Goal: Communication & Community: Answer question/provide support

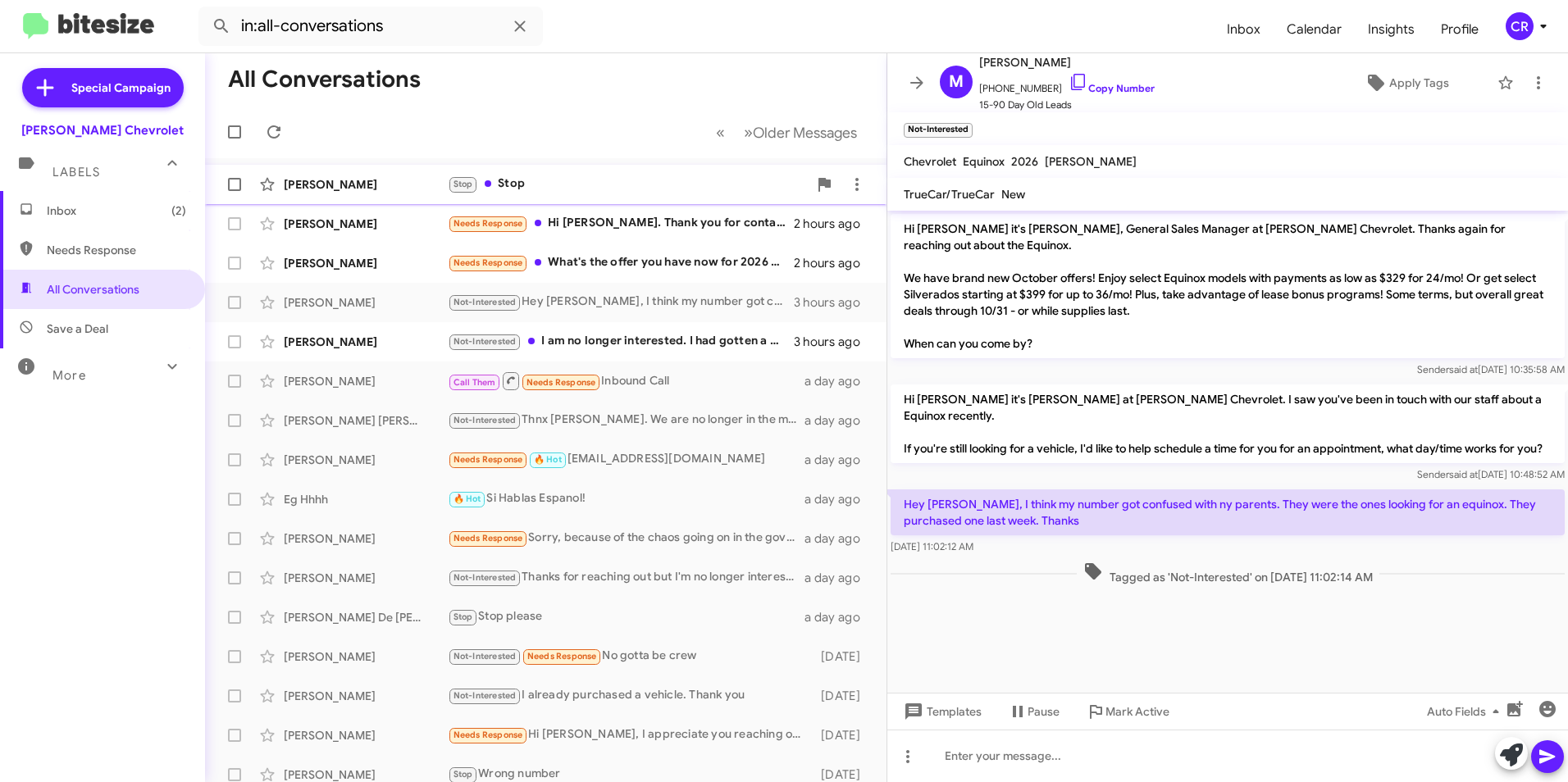
click at [601, 184] on div "Stop Stop" at bounding box center [628, 184] width 360 height 19
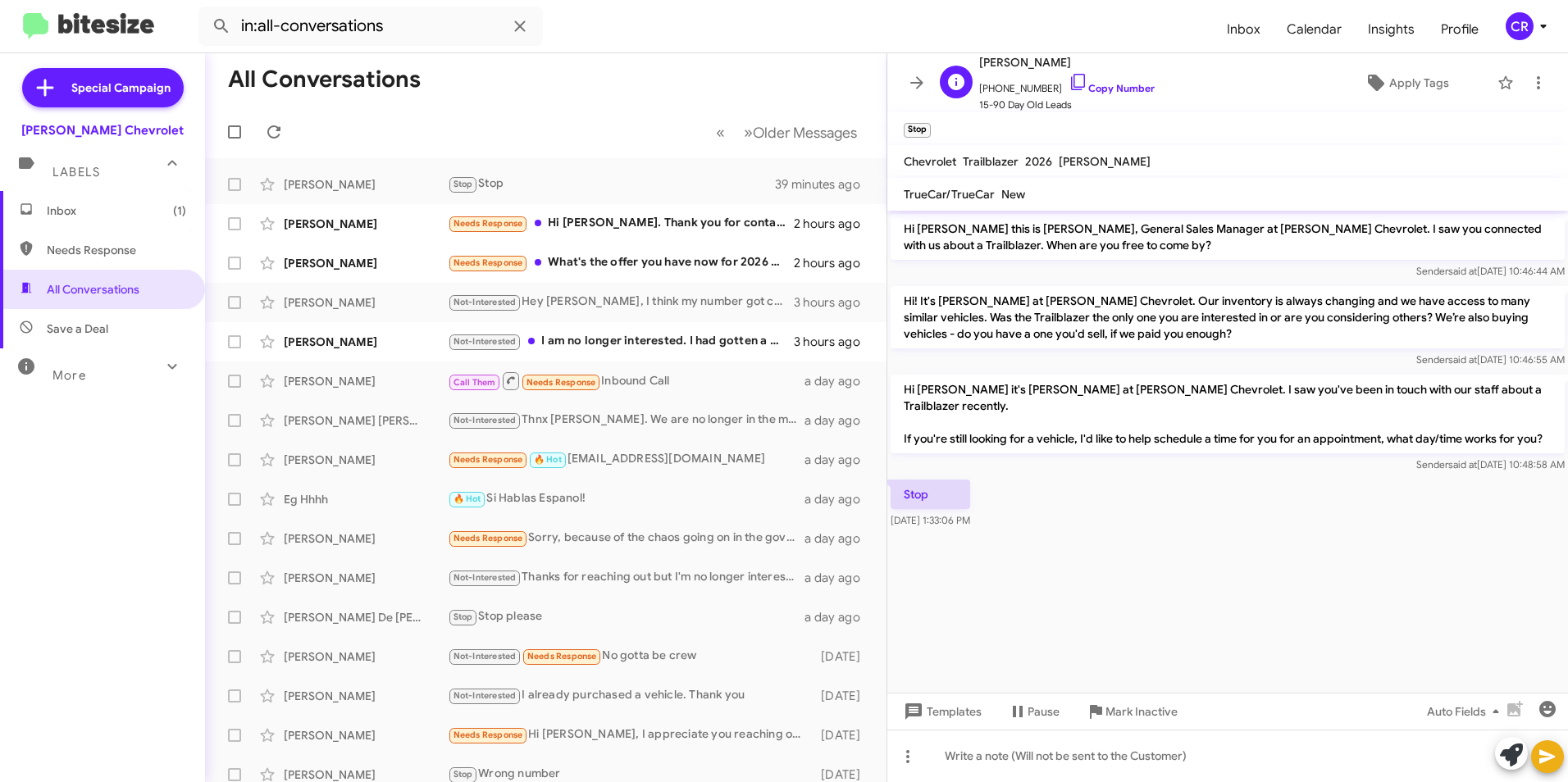
click at [1111, 89] on link "Copy Number" at bounding box center [1111, 88] width 86 height 12
click at [1113, 85] on link "Copy Number" at bounding box center [1111, 88] width 86 height 12
click at [604, 341] on div "Not-Interested I am no longer interested. I had gotten a different route." at bounding box center [628, 341] width 360 height 19
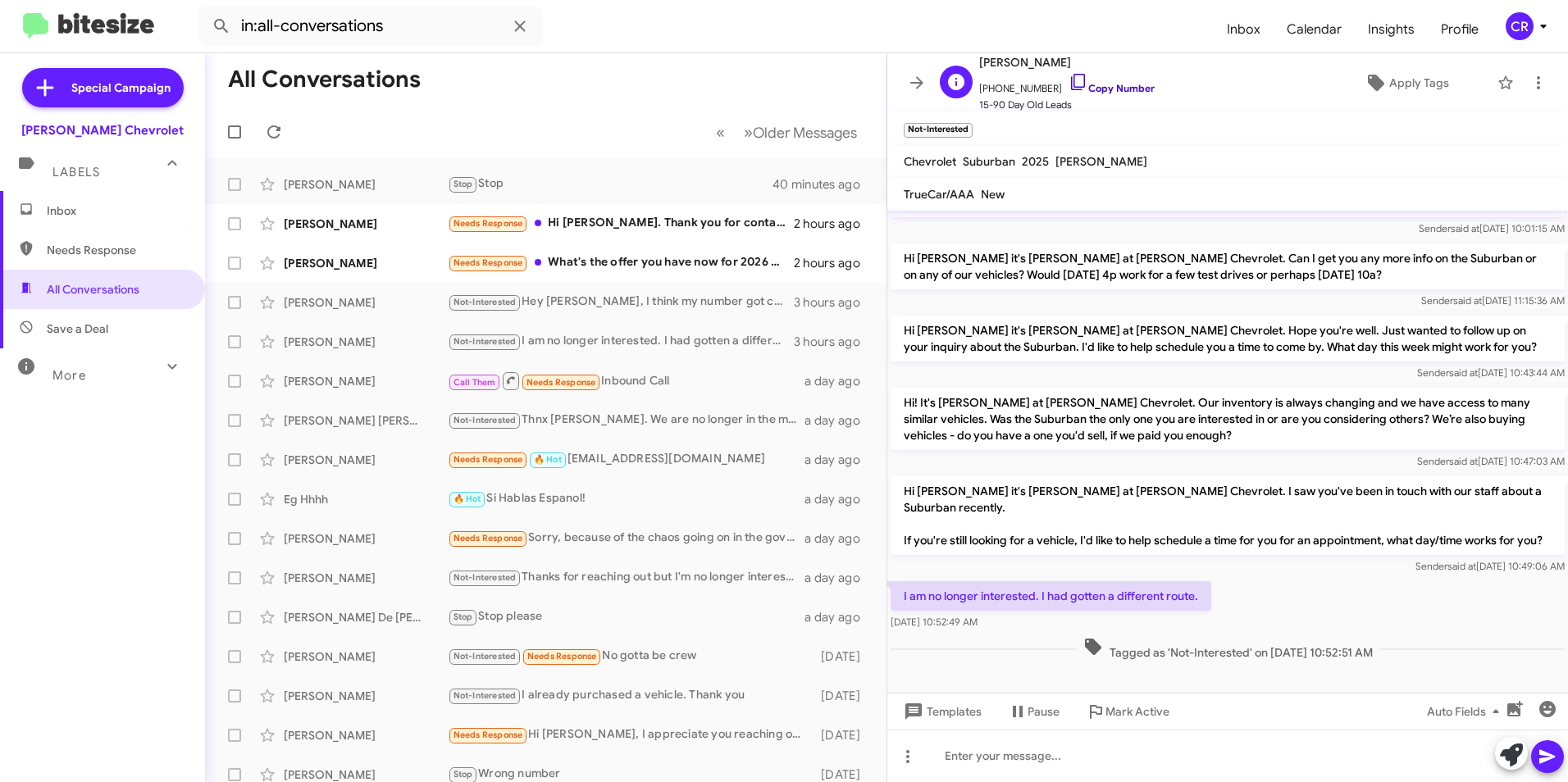
click at [1115, 90] on link "Copy Number" at bounding box center [1111, 88] width 86 height 12
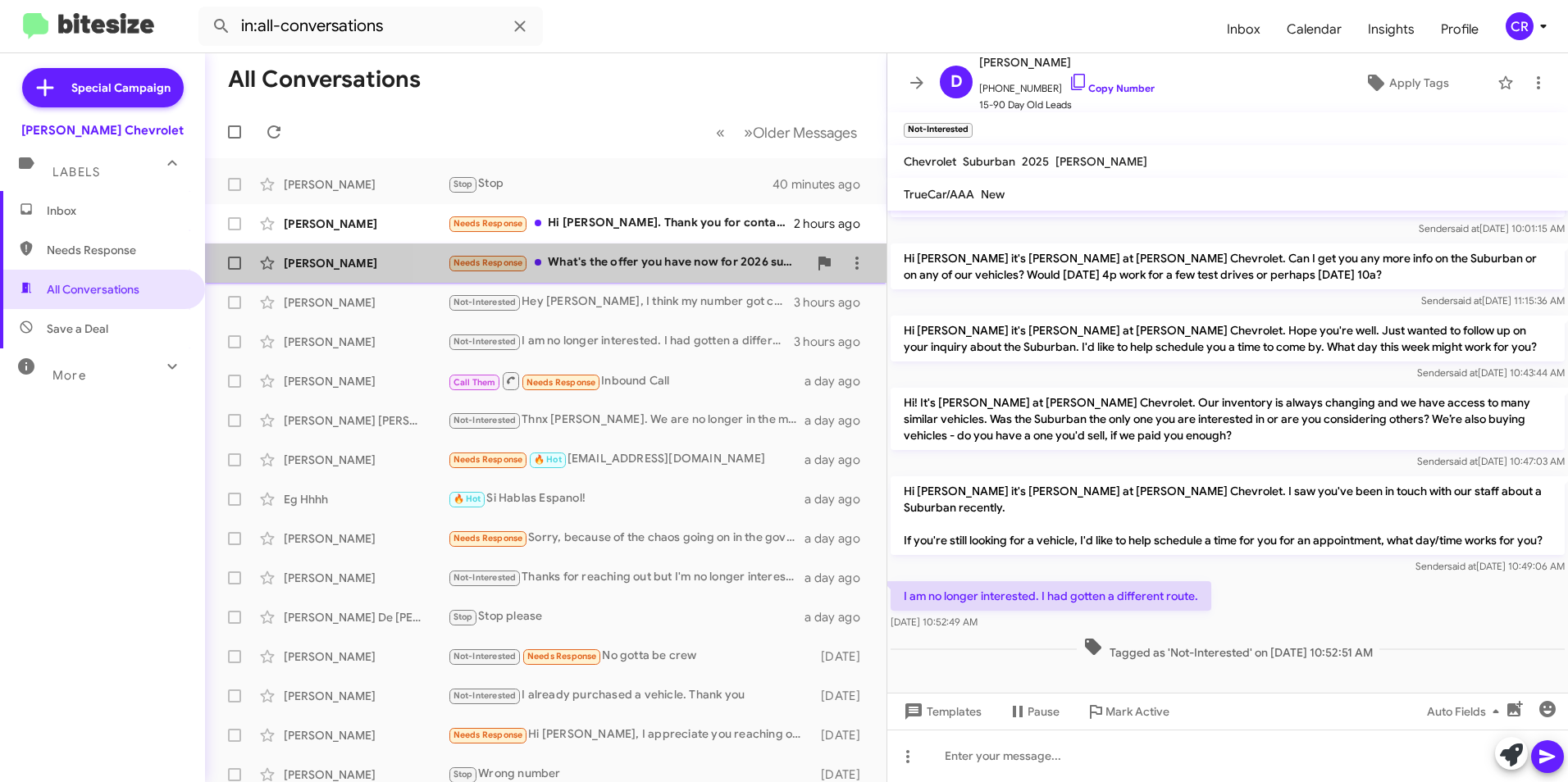
click at [627, 260] on div "Needs Response What's the offer you have now for 2026 suburban RST" at bounding box center [628, 263] width 360 height 19
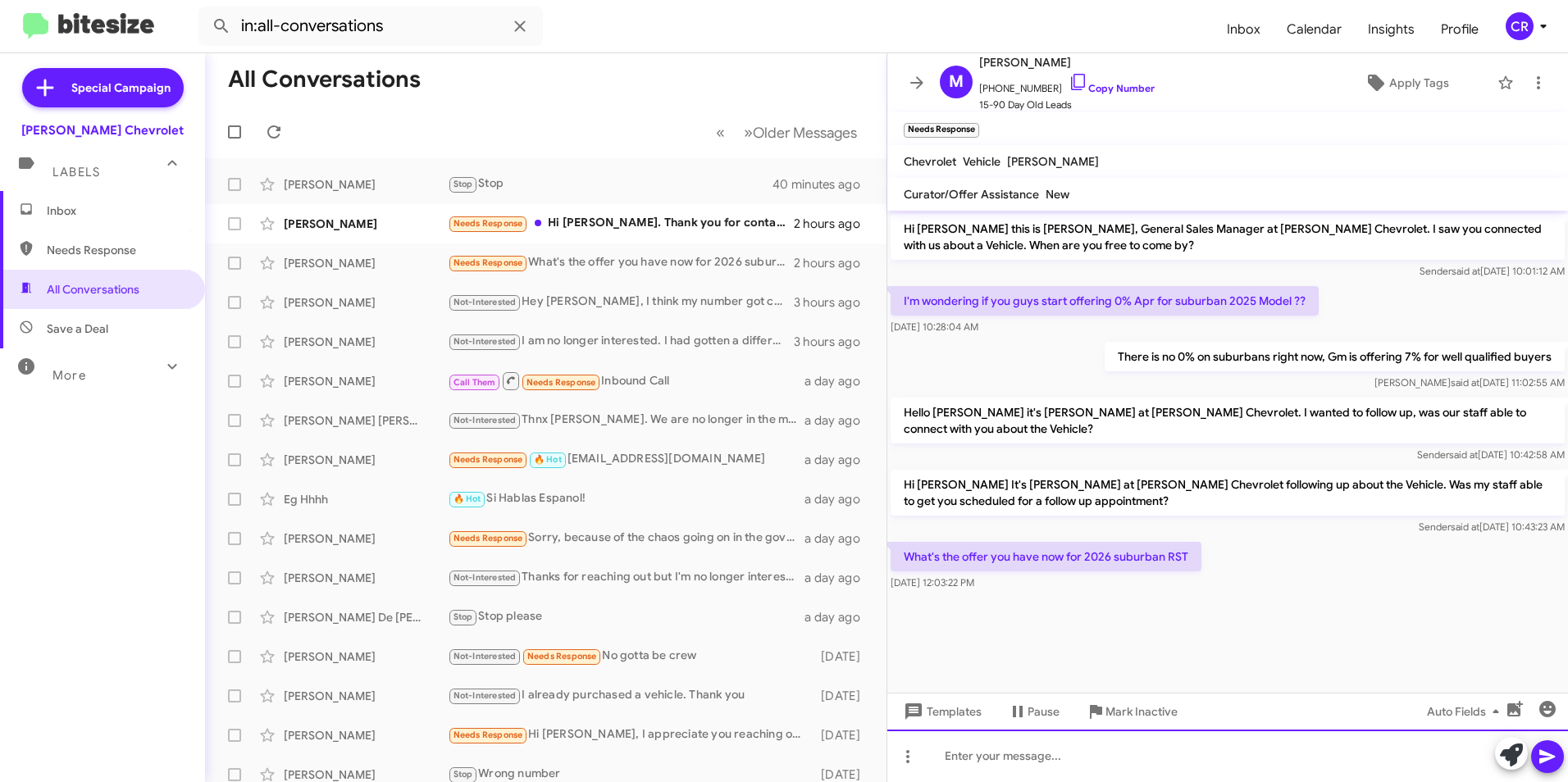
click at [981, 747] on div at bounding box center [1227, 756] width 681 height 52
click at [1540, 766] on span at bounding box center [1547, 757] width 20 height 33
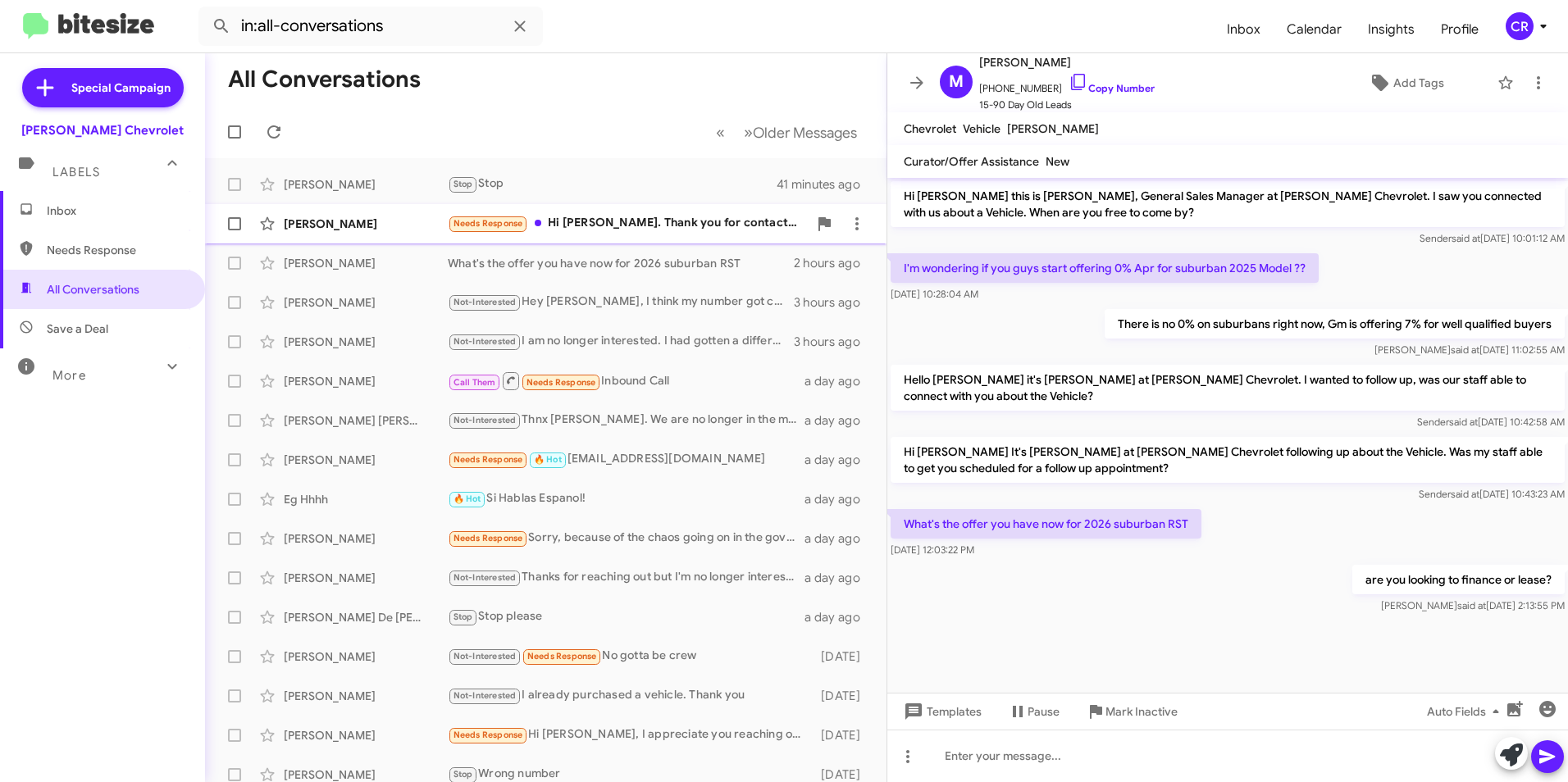
click at [673, 224] on div "Needs Response Hi [PERSON_NAME]. Thank you for contacting me. As of now I'm sti…" at bounding box center [628, 223] width 360 height 19
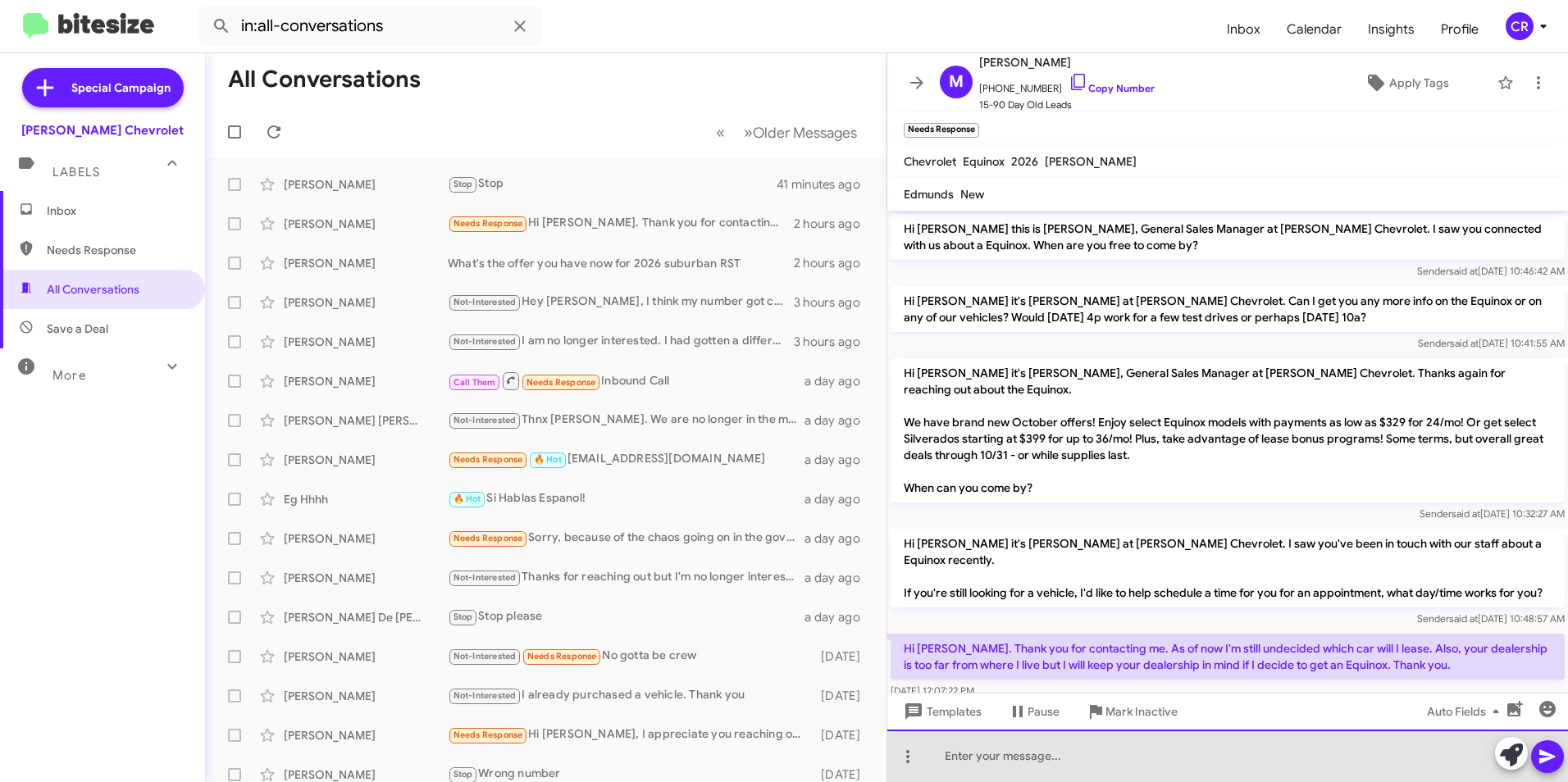
click at [1047, 746] on div at bounding box center [1227, 756] width 681 height 52
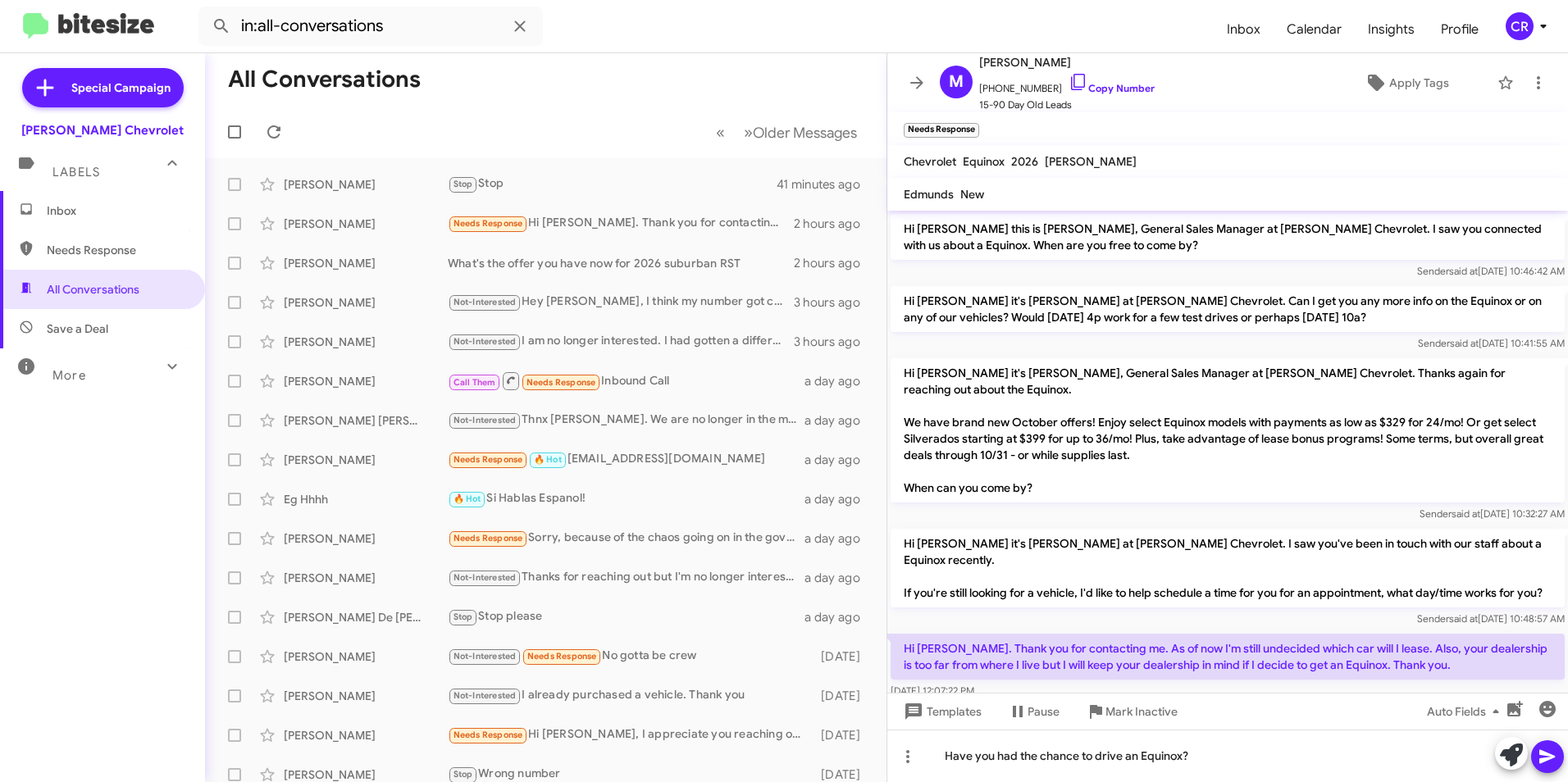
click at [1543, 763] on icon at bounding box center [1547, 756] width 20 height 20
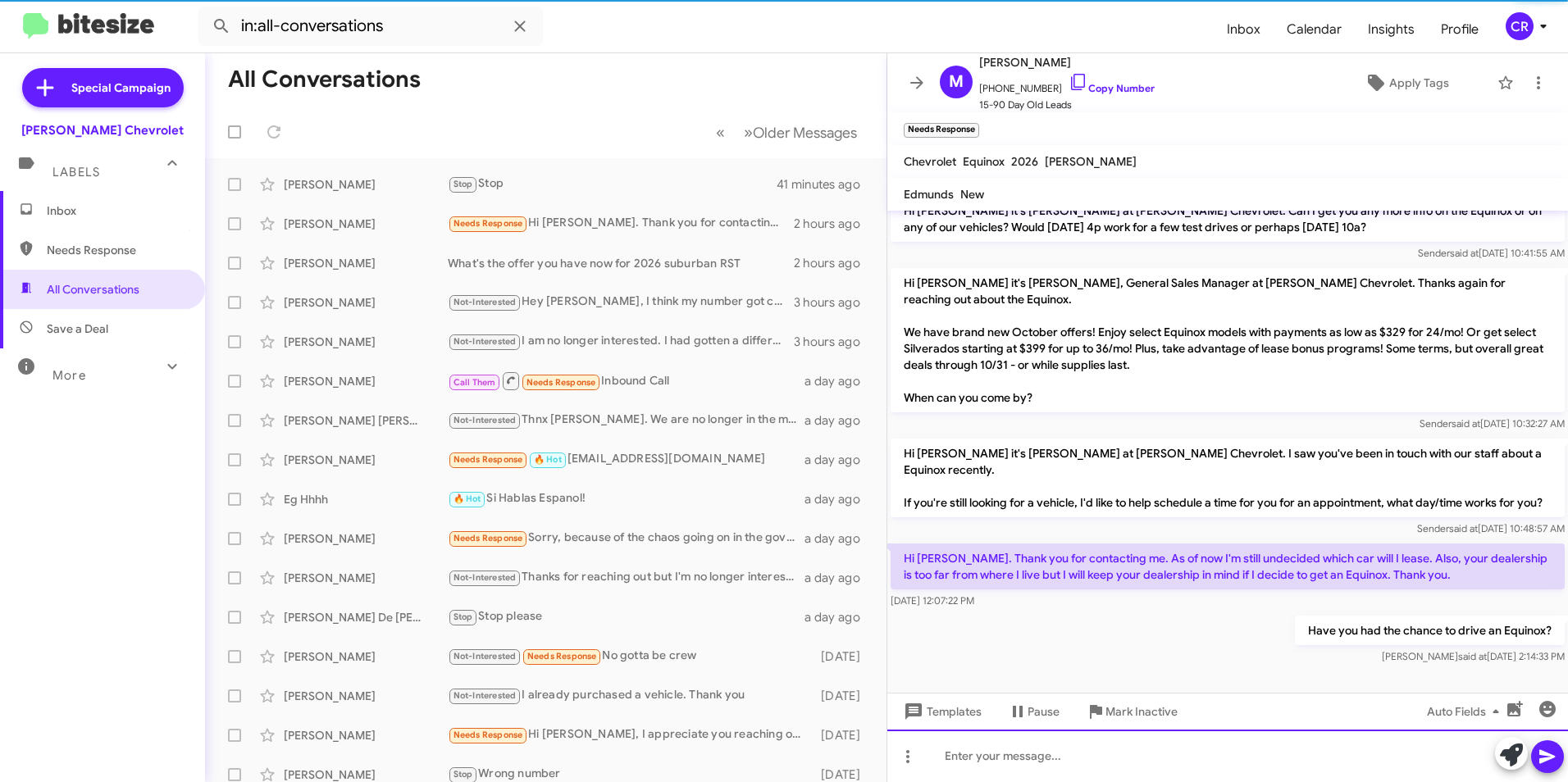
scroll to position [57, 0]
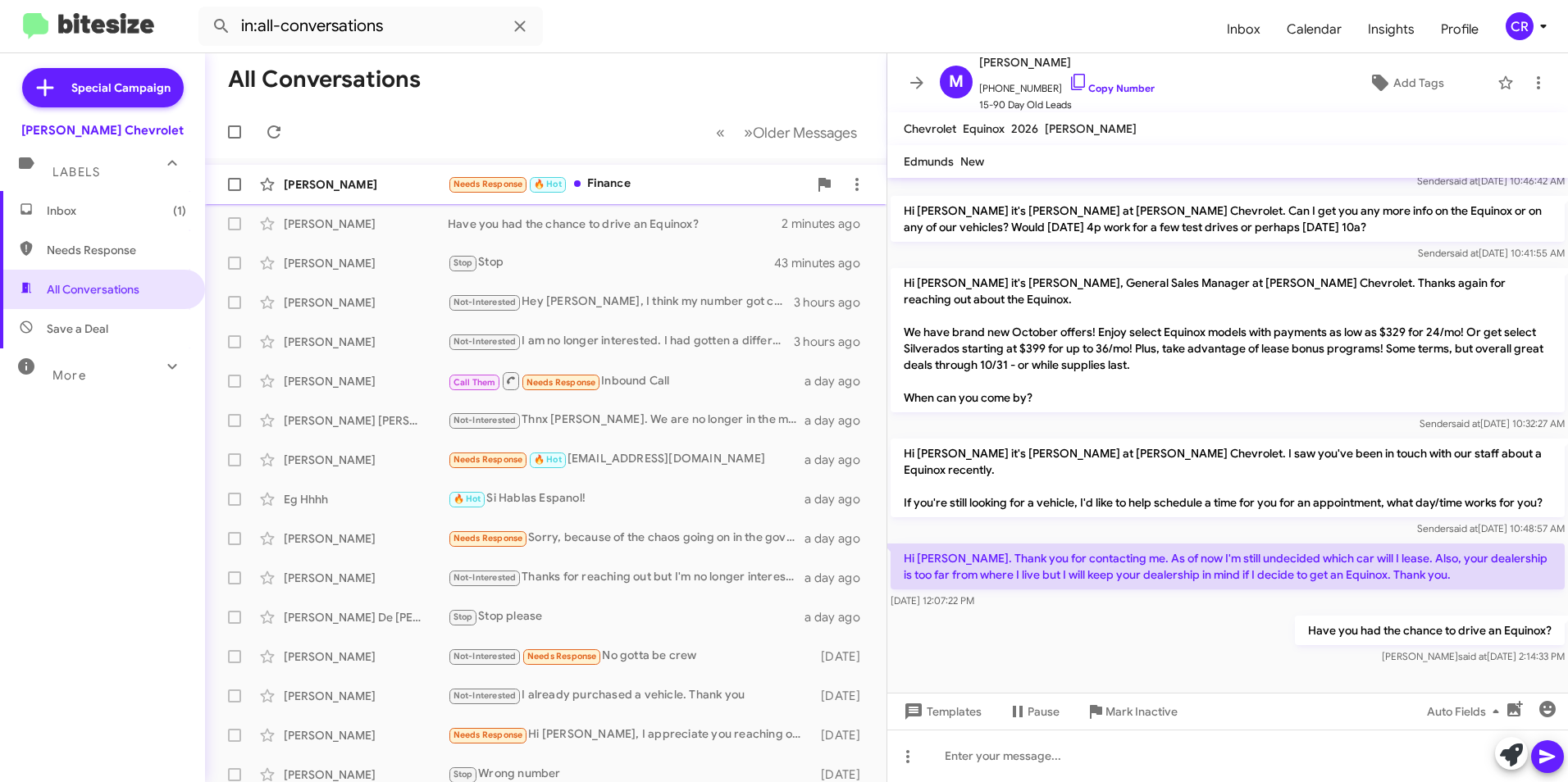
click at [646, 182] on div "Needs Response 🔥 Hot Finance" at bounding box center [628, 184] width 360 height 19
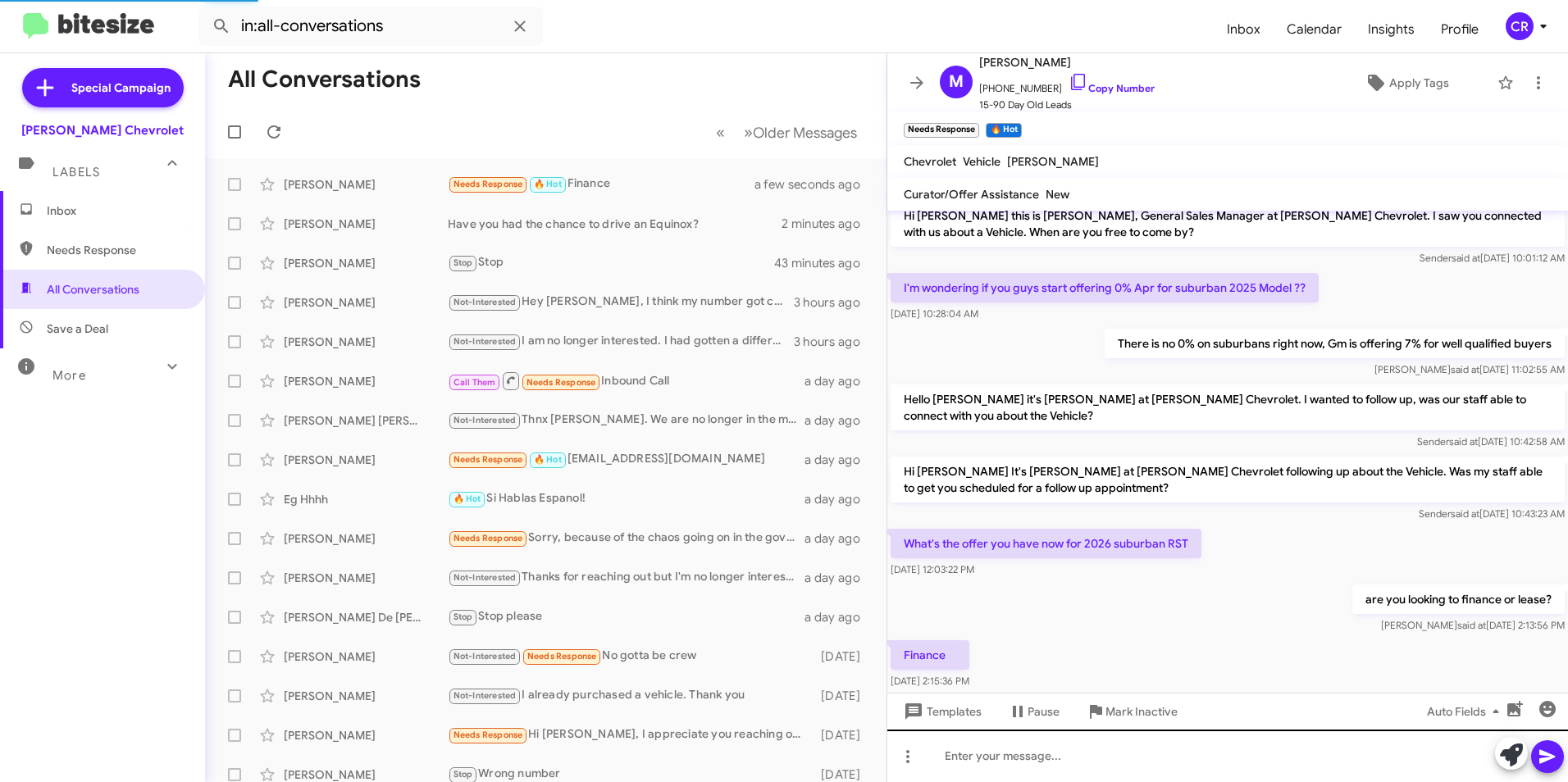
scroll to position [46, 0]
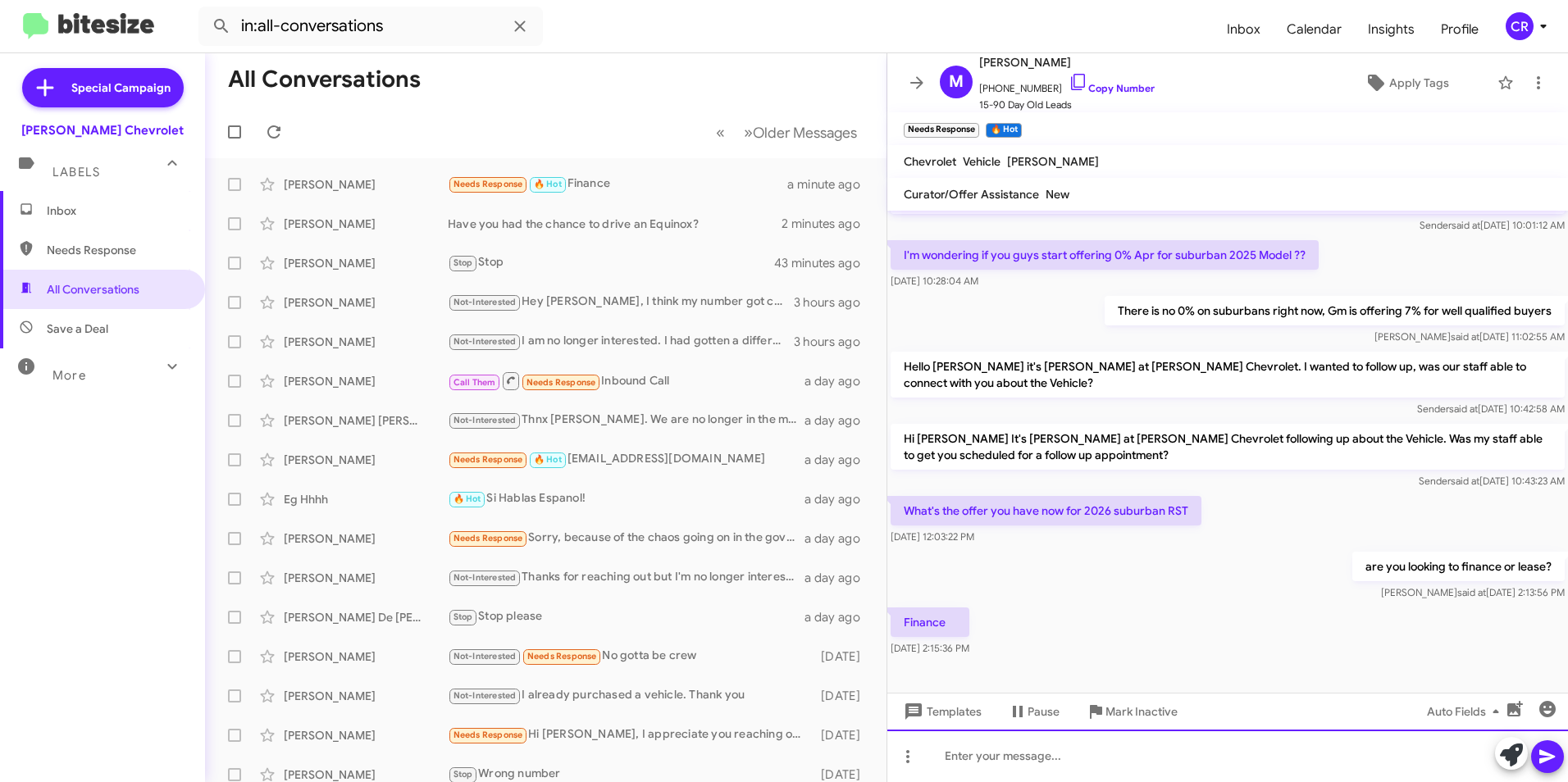
click at [1018, 752] on div at bounding box center [1227, 756] width 681 height 52
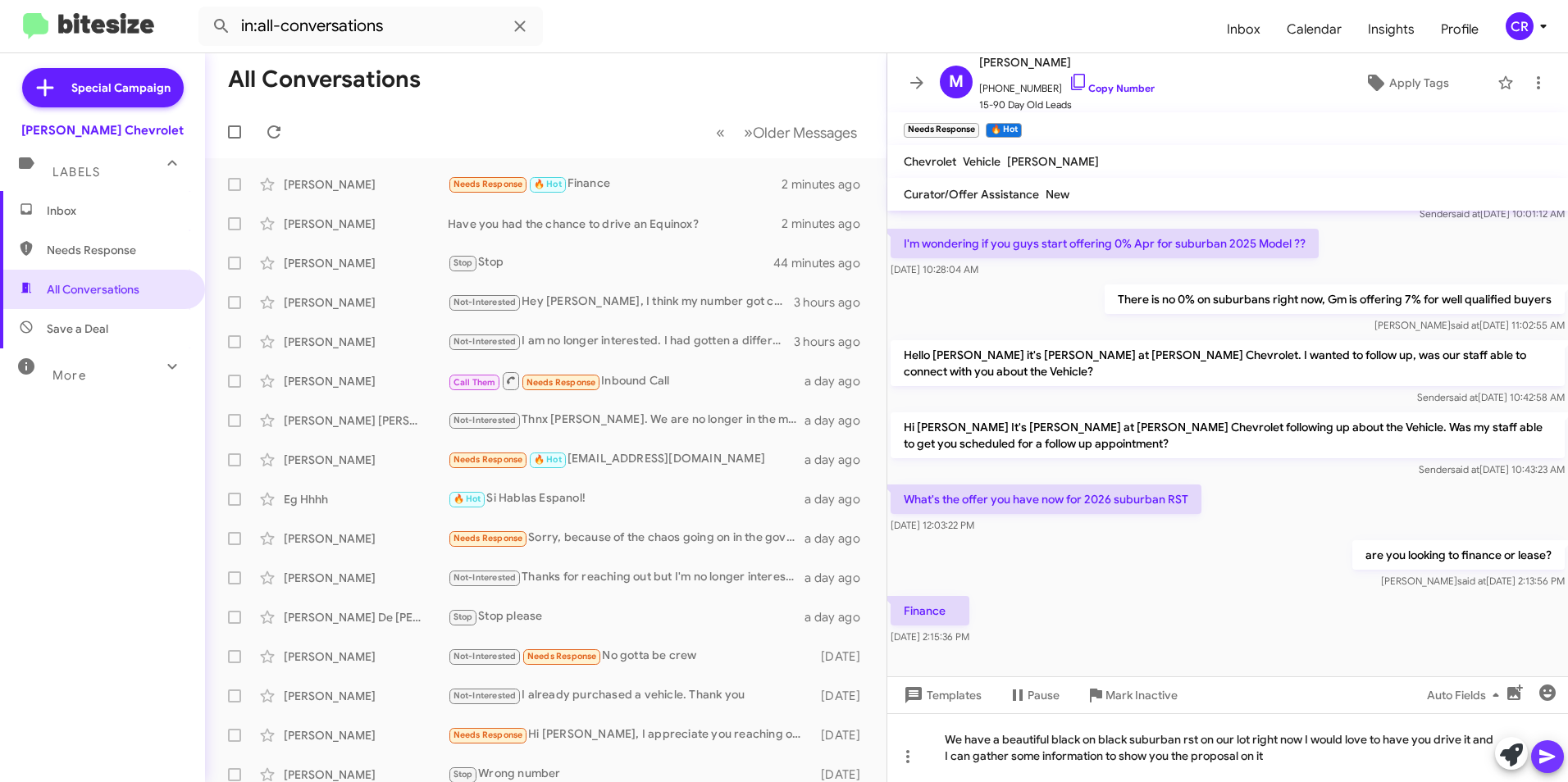
click at [1549, 748] on icon at bounding box center [1547, 756] width 20 height 20
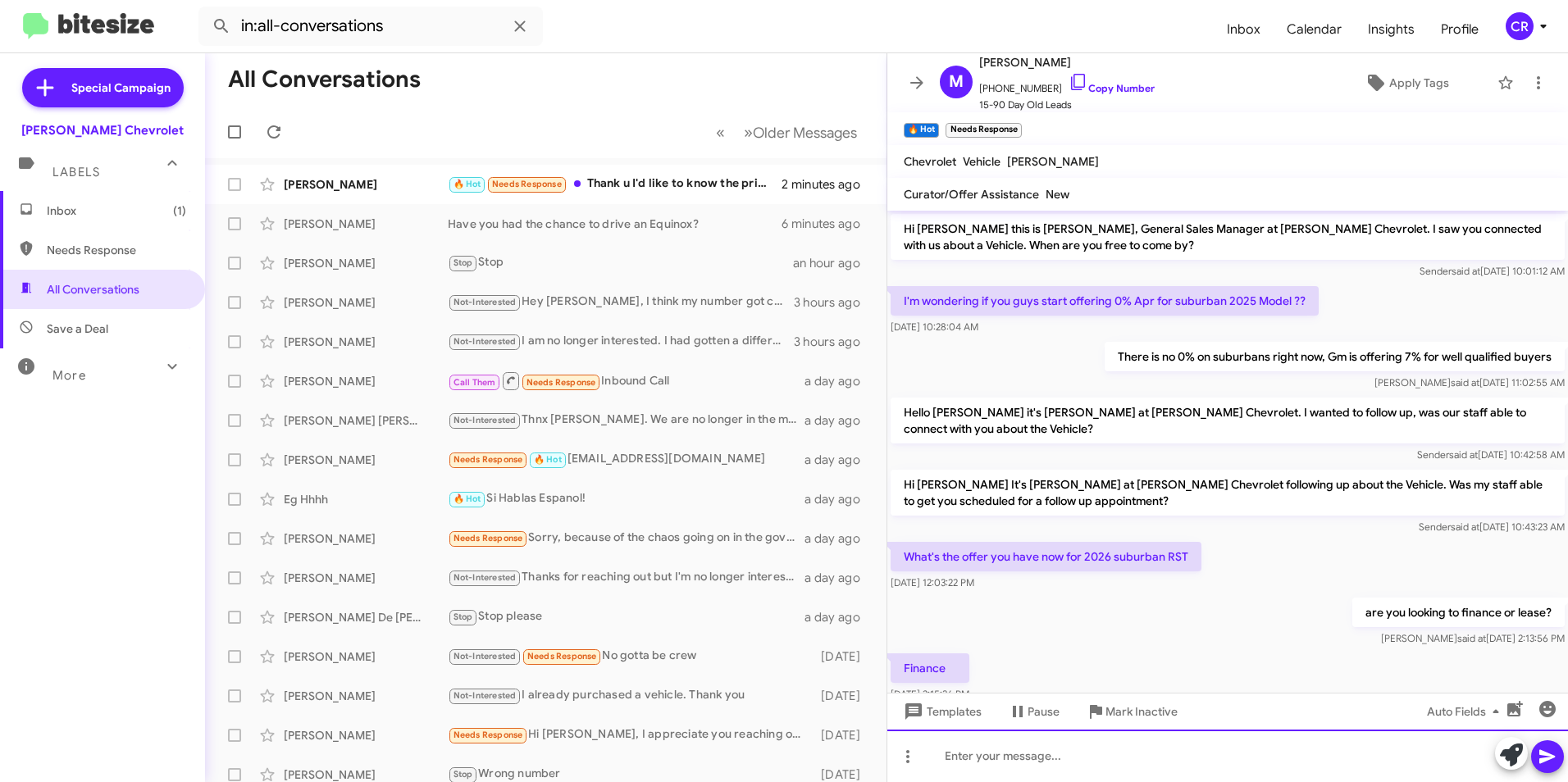
scroll to position [198, 0]
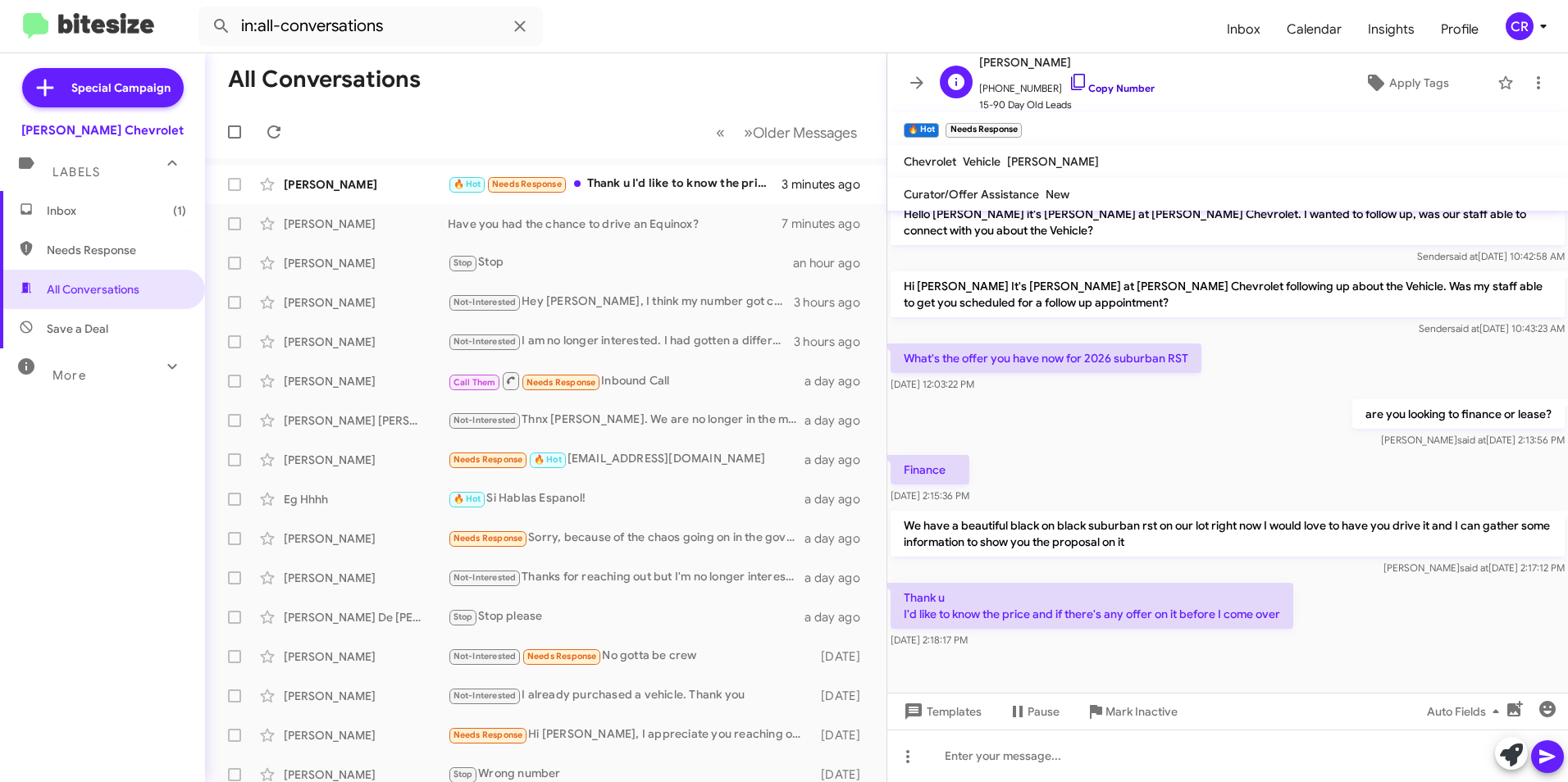
click at [1125, 85] on link "Copy Number" at bounding box center [1111, 88] width 86 height 12
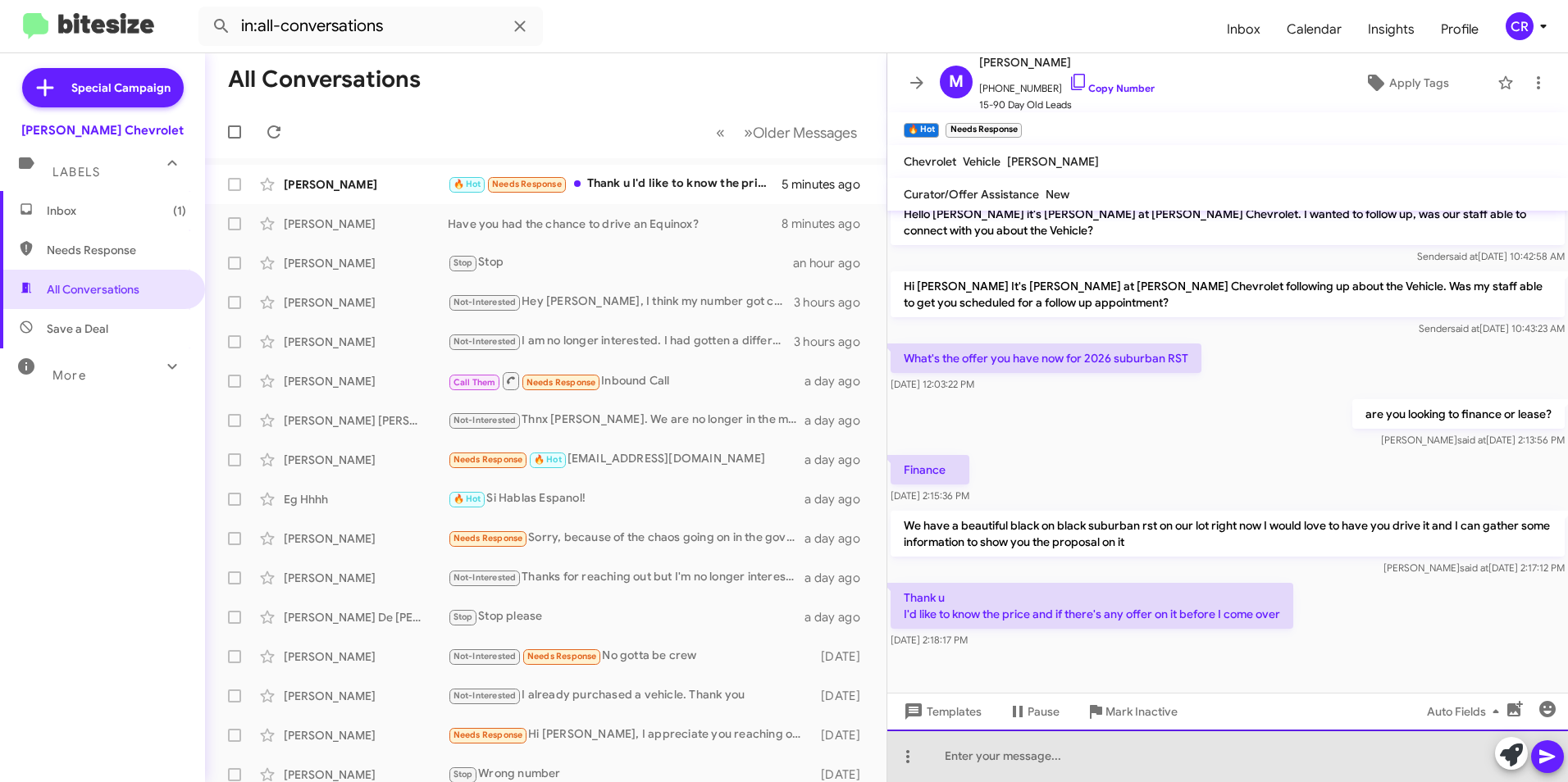
click at [998, 765] on div at bounding box center [1227, 756] width 681 height 52
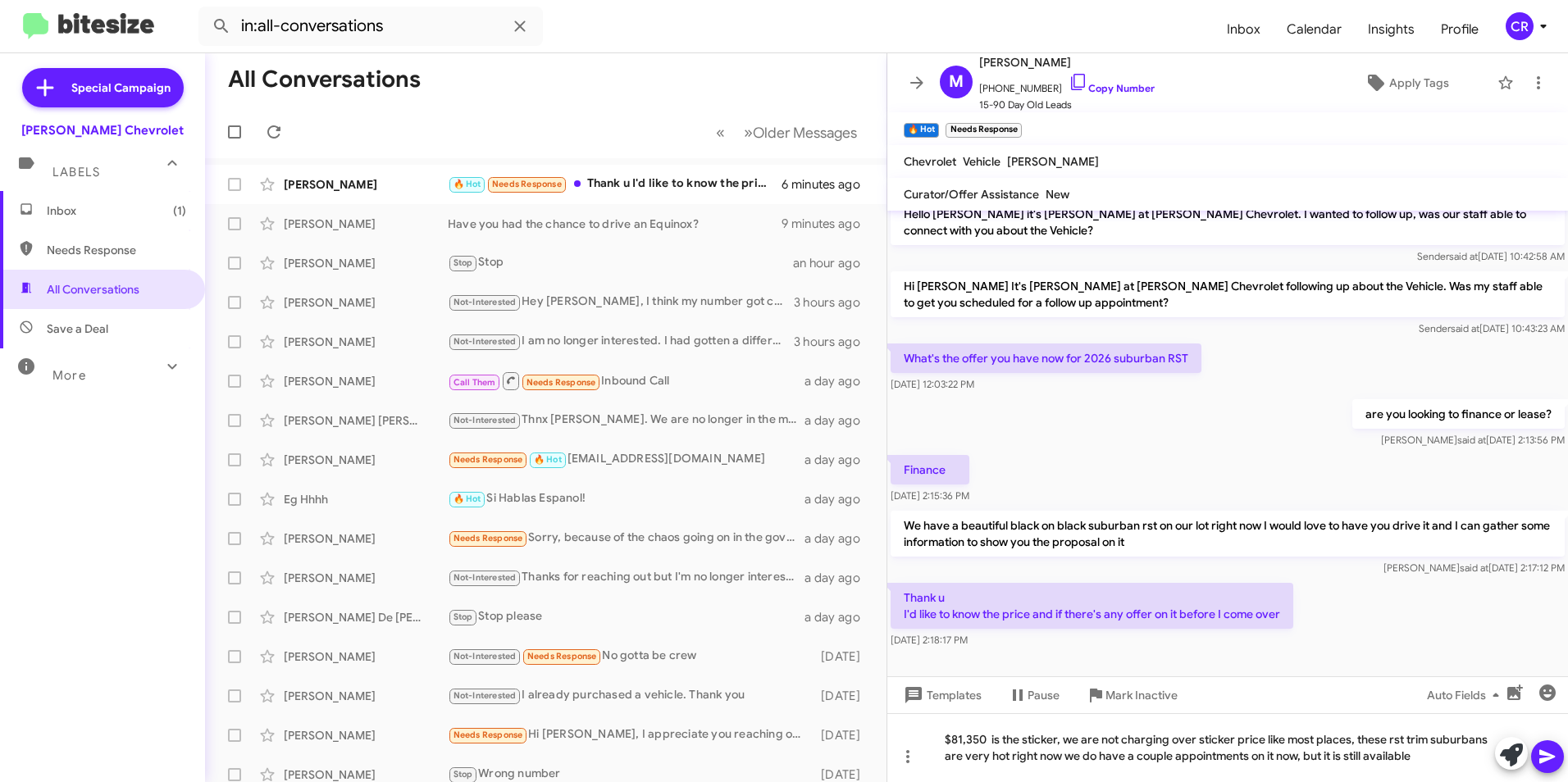
click at [1551, 761] on icon at bounding box center [1547, 756] width 20 height 20
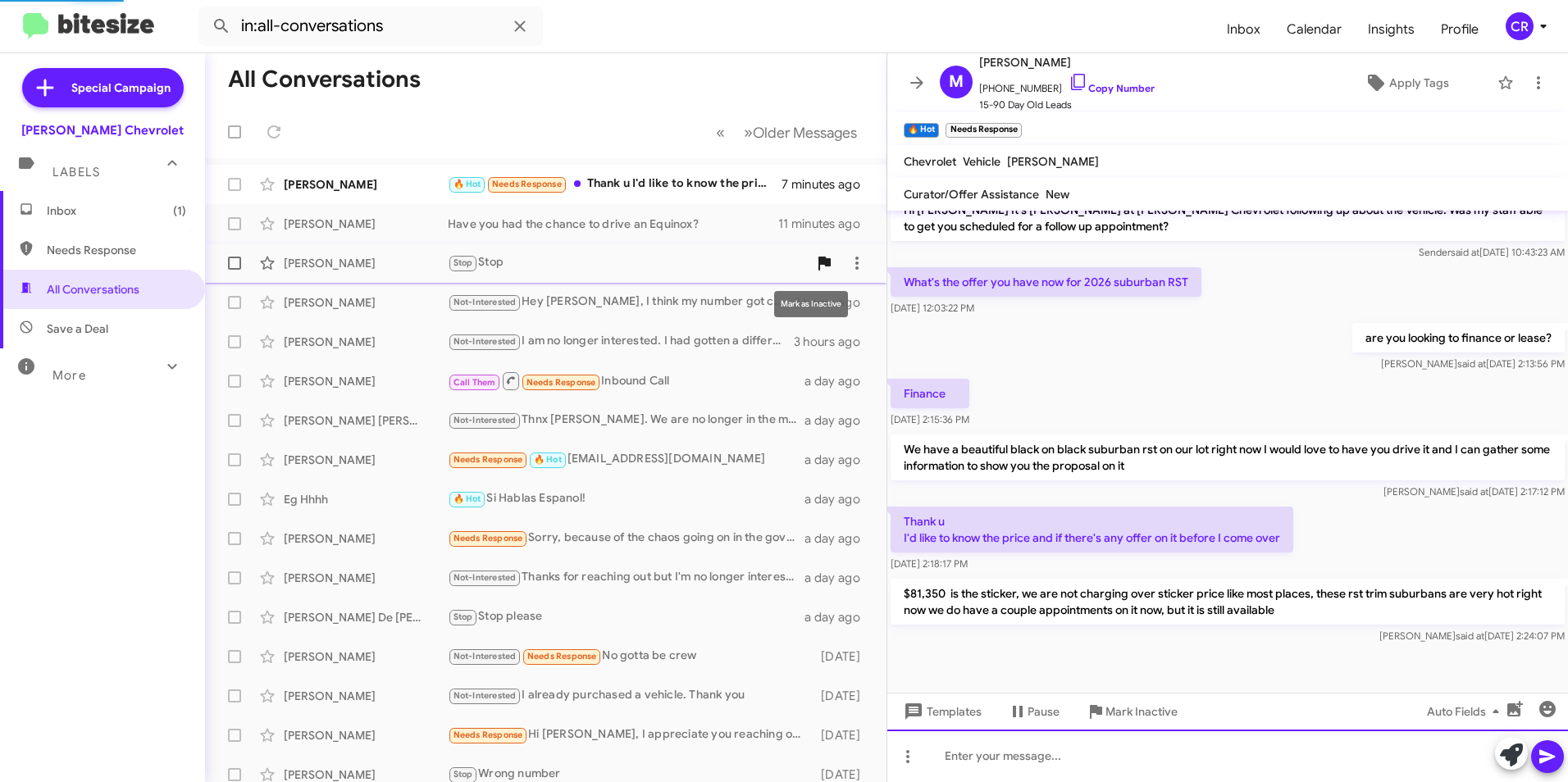
scroll to position [0, 0]
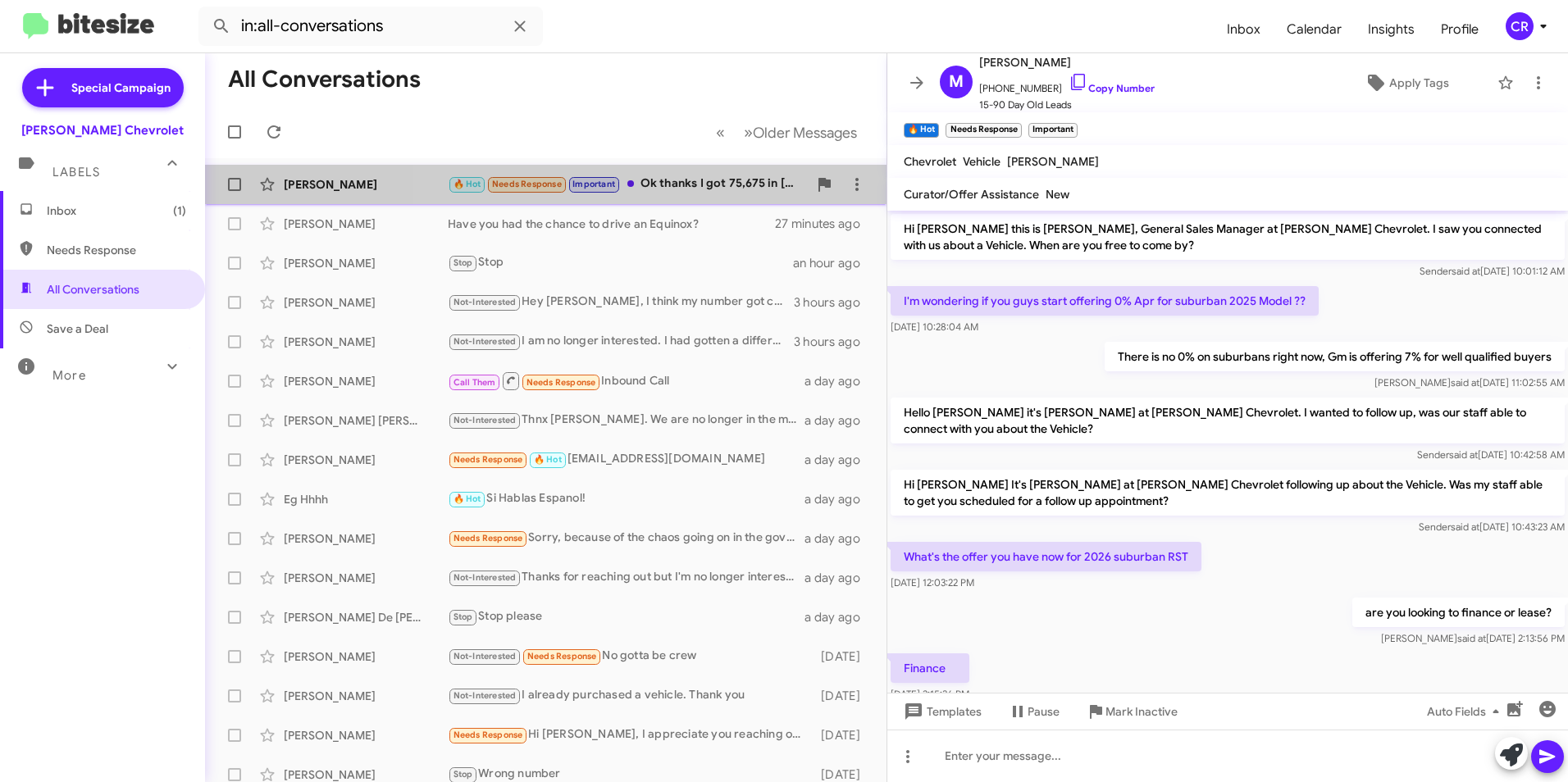
click at [714, 179] on div "🔥 Hot Needs Response Important Ok thanks I got 75,675 in [US_STATE] I will go c…" at bounding box center [628, 184] width 360 height 19
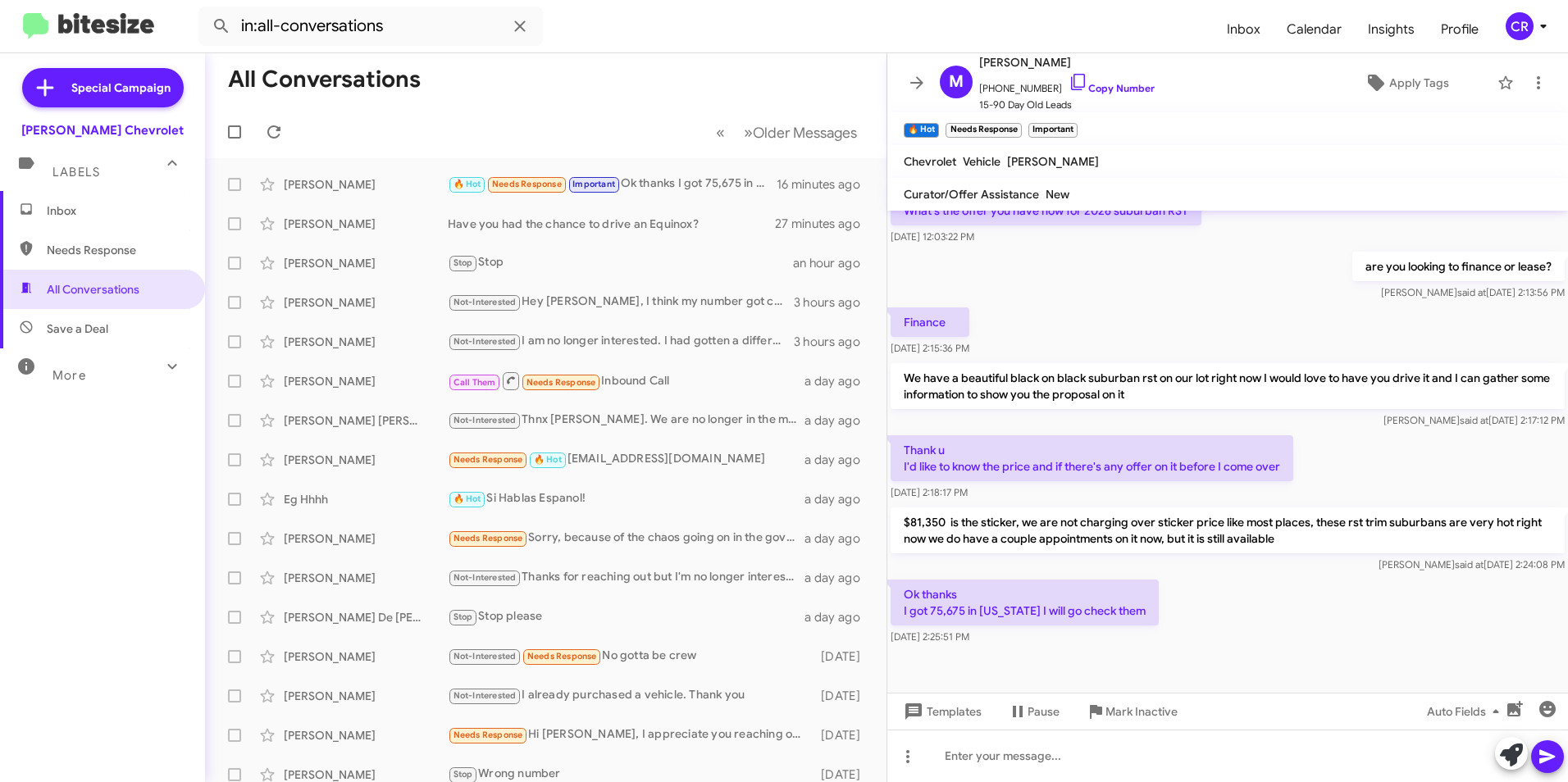
scroll to position [351, 0]
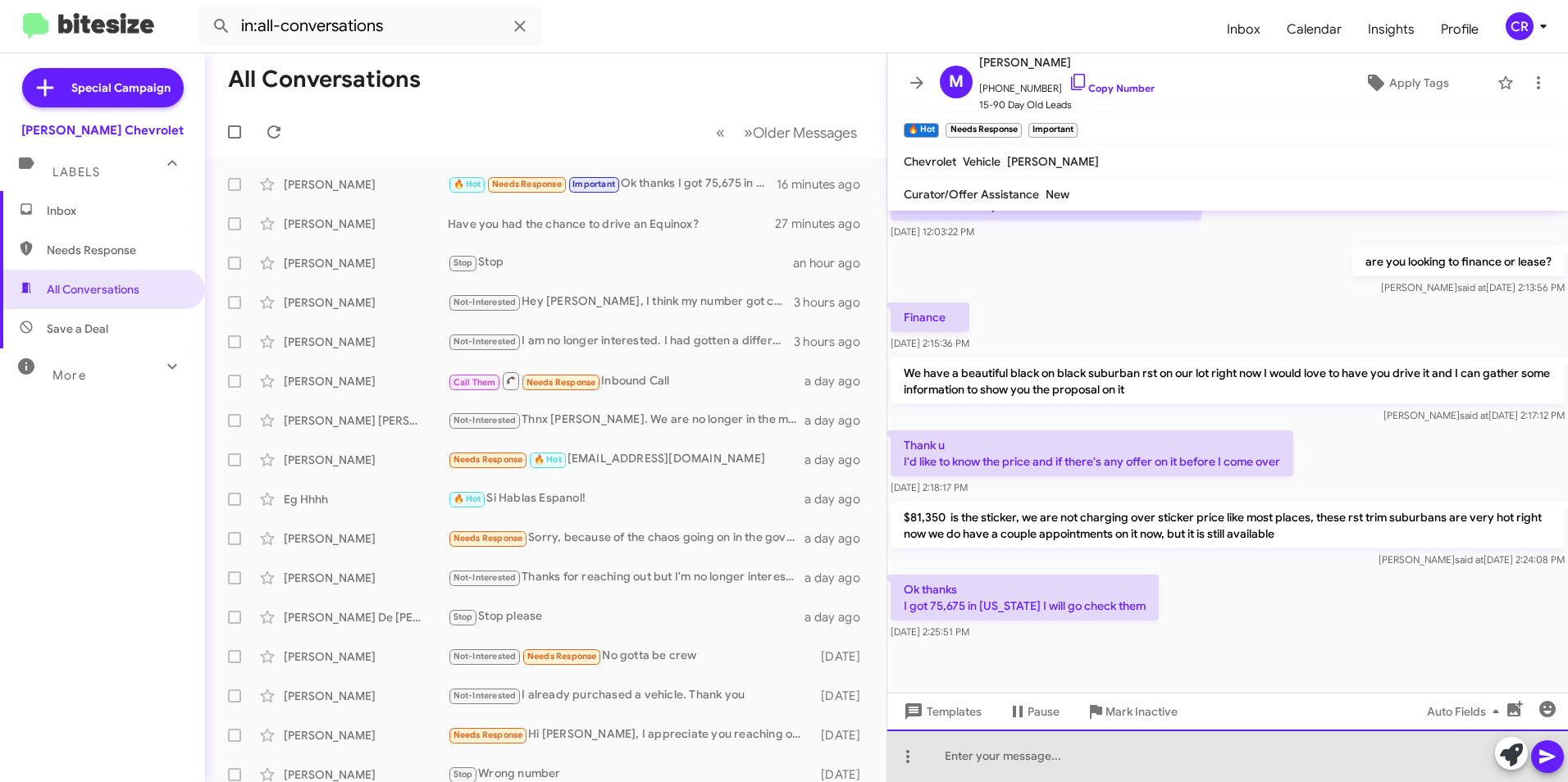
click at [990, 755] on div at bounding box center [1227, 756] width 681 height 52
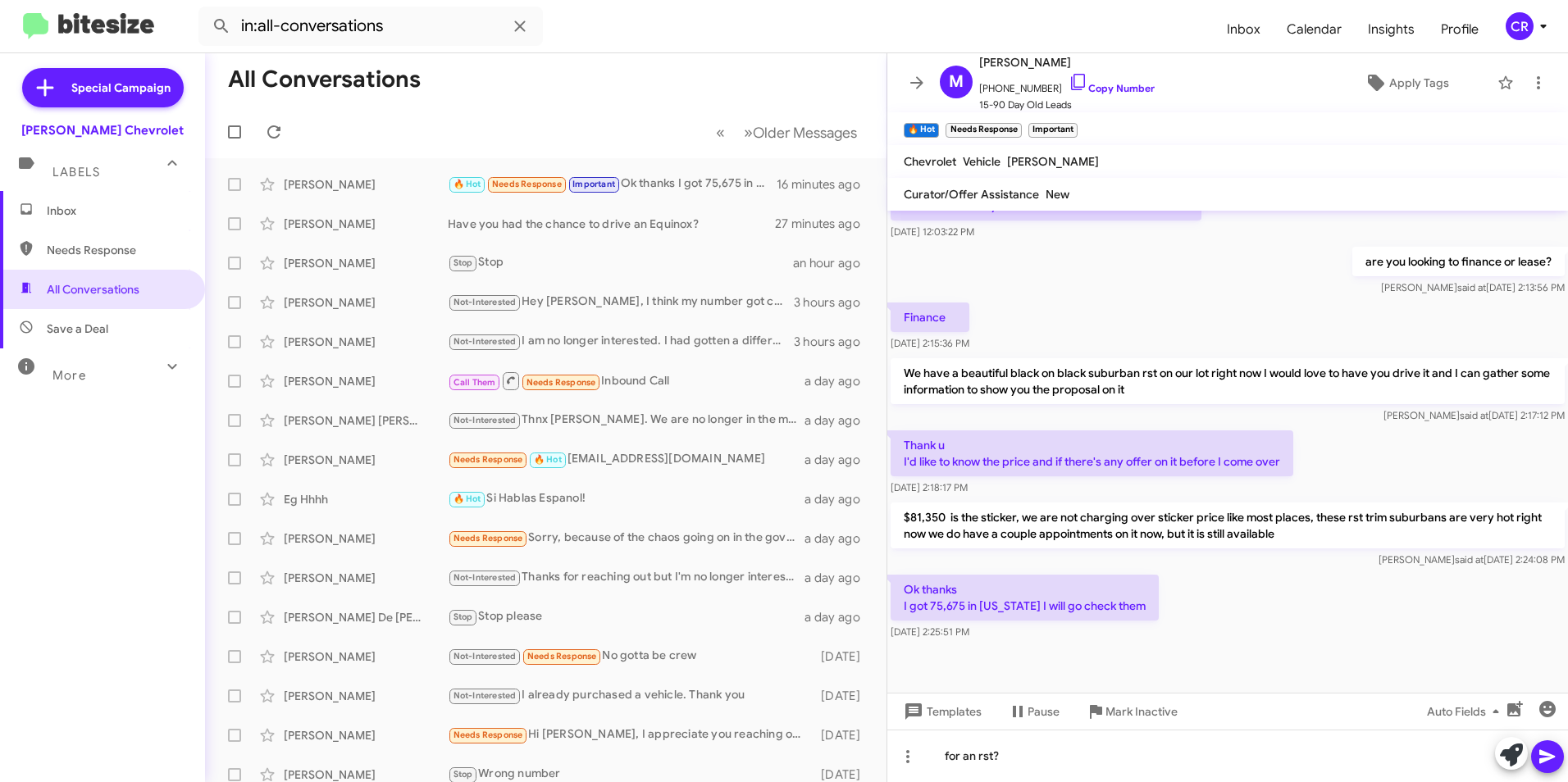
click at [1549, 755] on icon at bounding box center [1547, 757] width 16 height 14
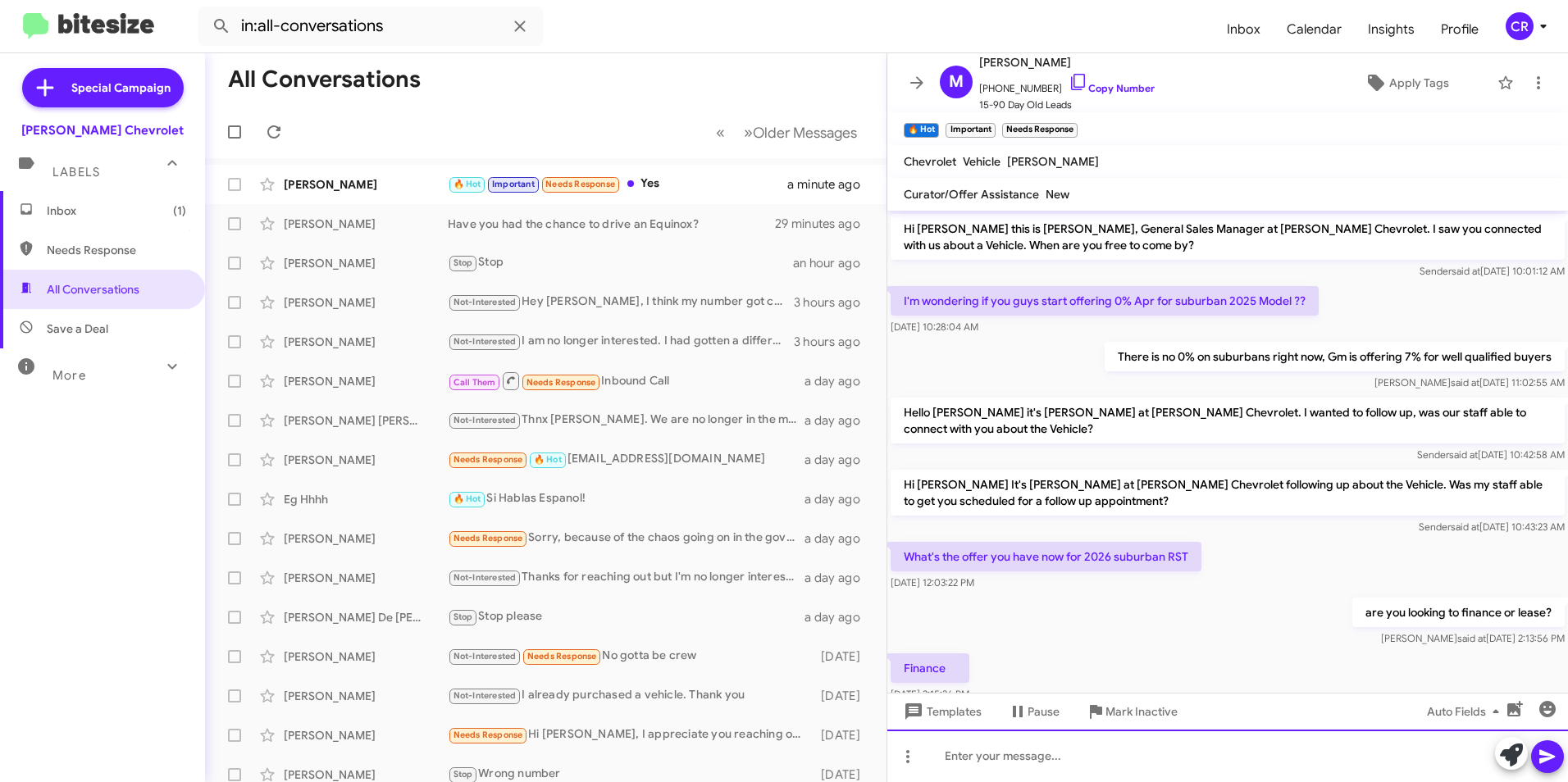
scroll to position [471, 0]
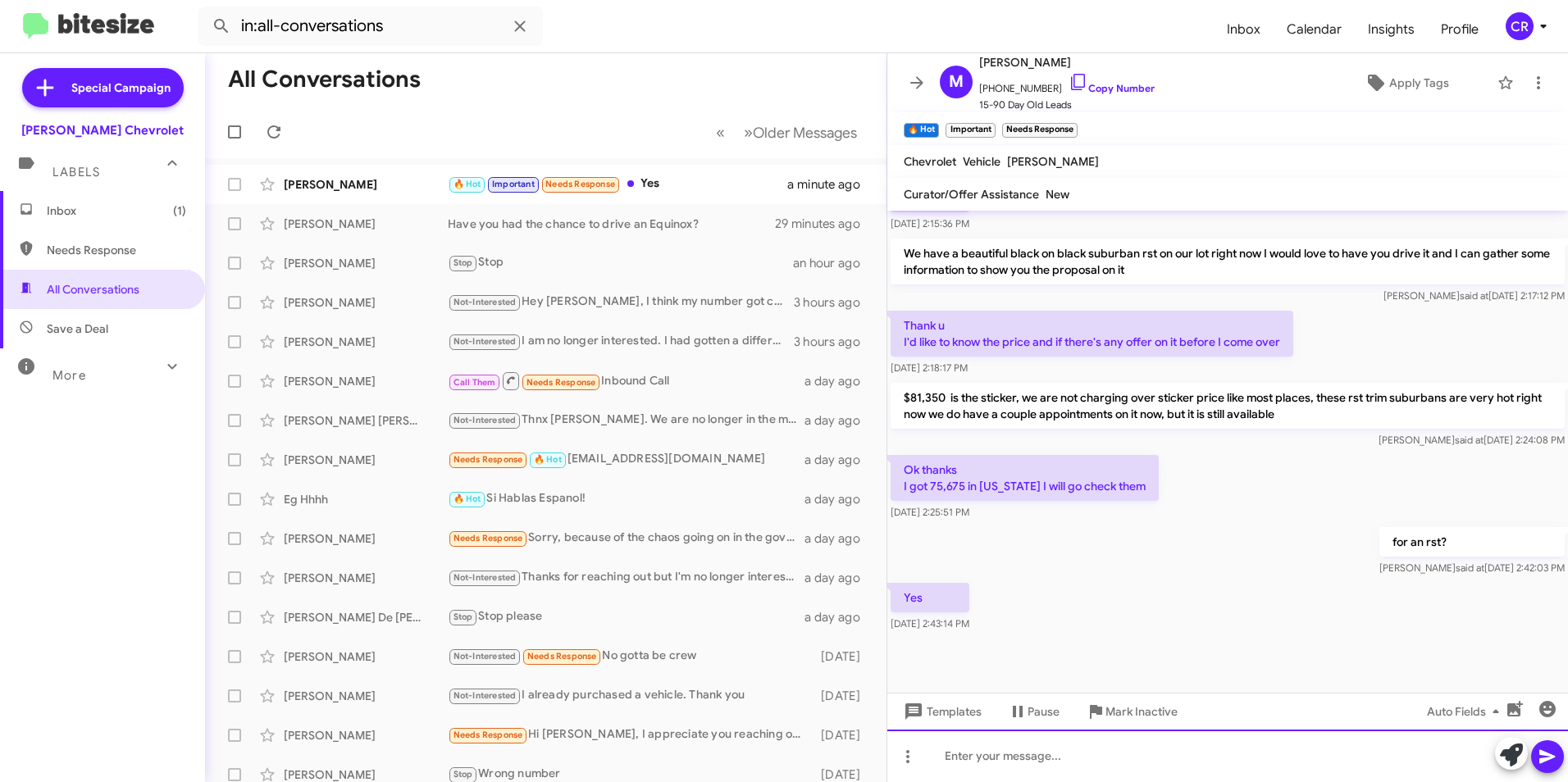
click at [1040, 756] on div at bounding box center [1227, 756] width 681 height 52
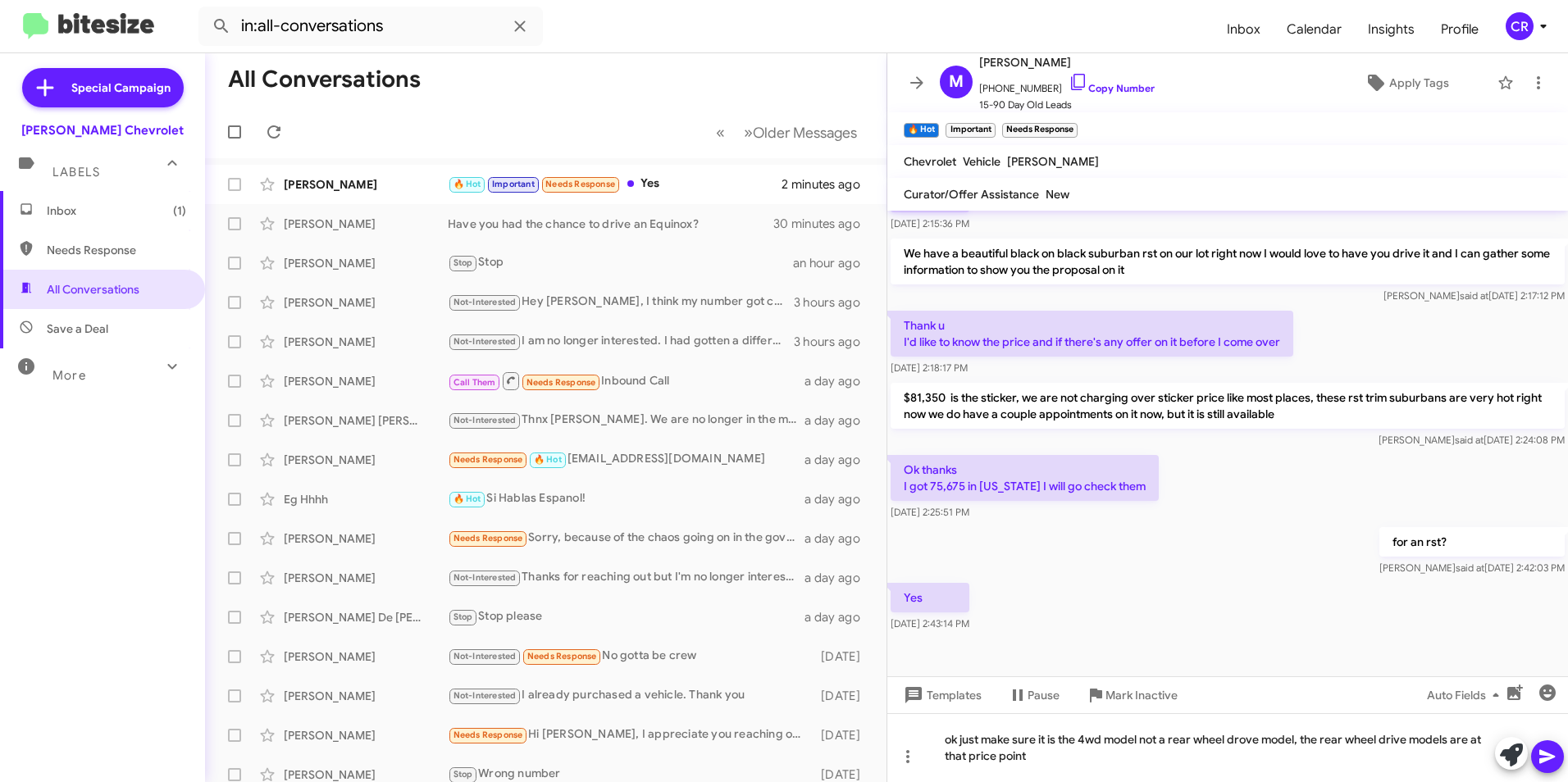
click at [1543, 757] on icon at bounding box center [1547, 756] width 20 height 20
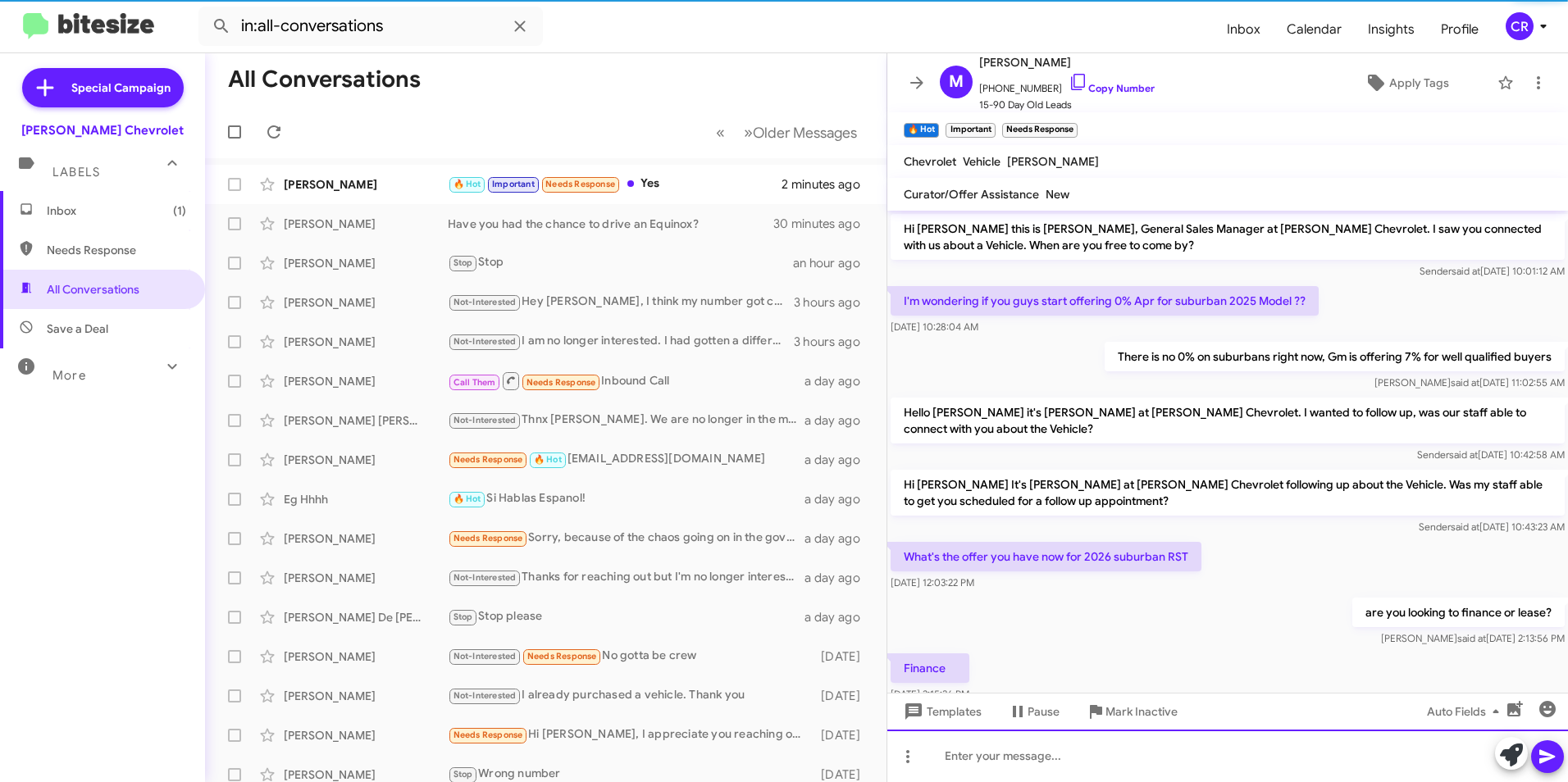
scroll to position [530, 0]
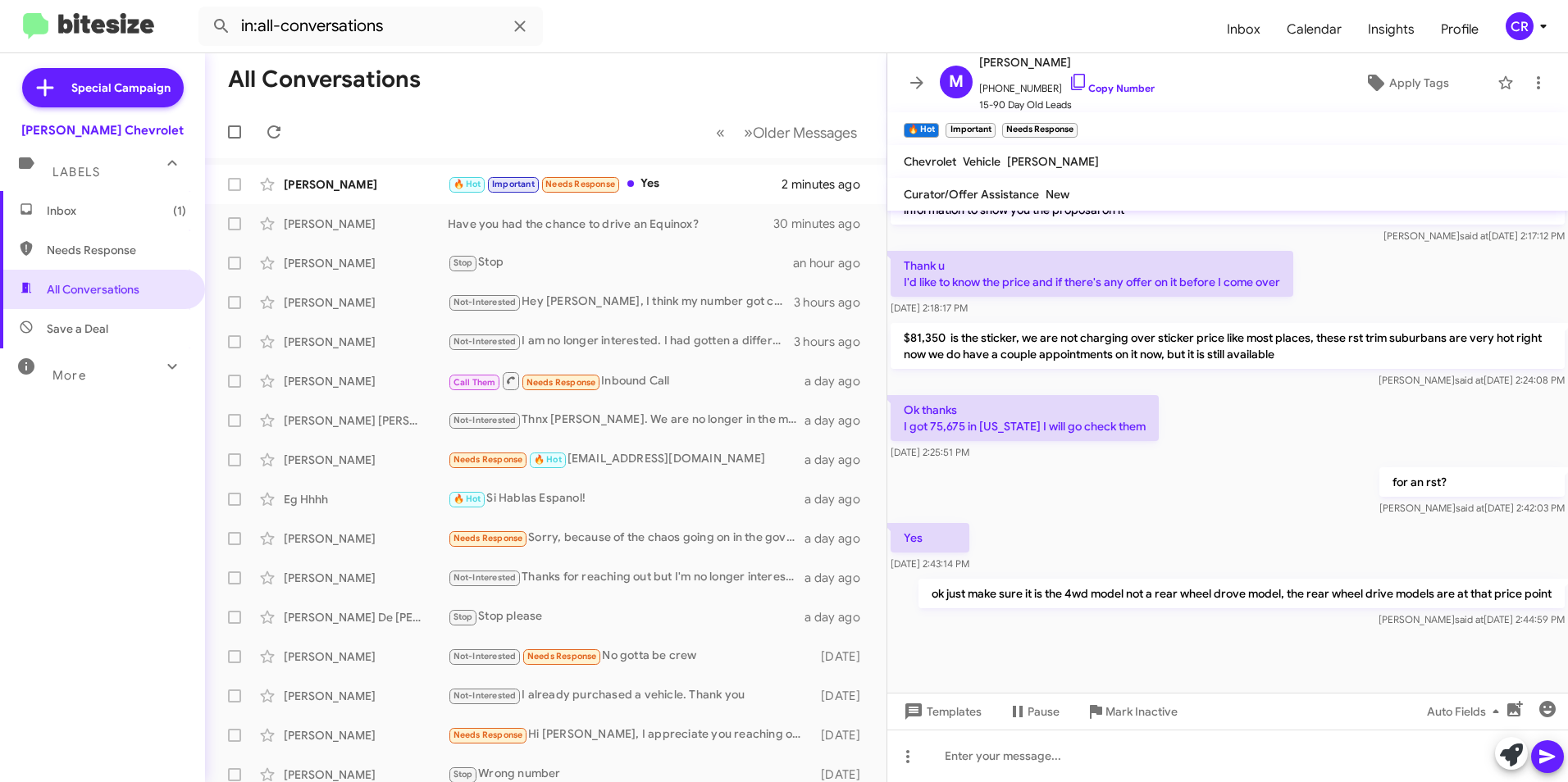
click at [148, 204] on span "Inbox (1)" at bounding box center [116, 210] width 139 height 17
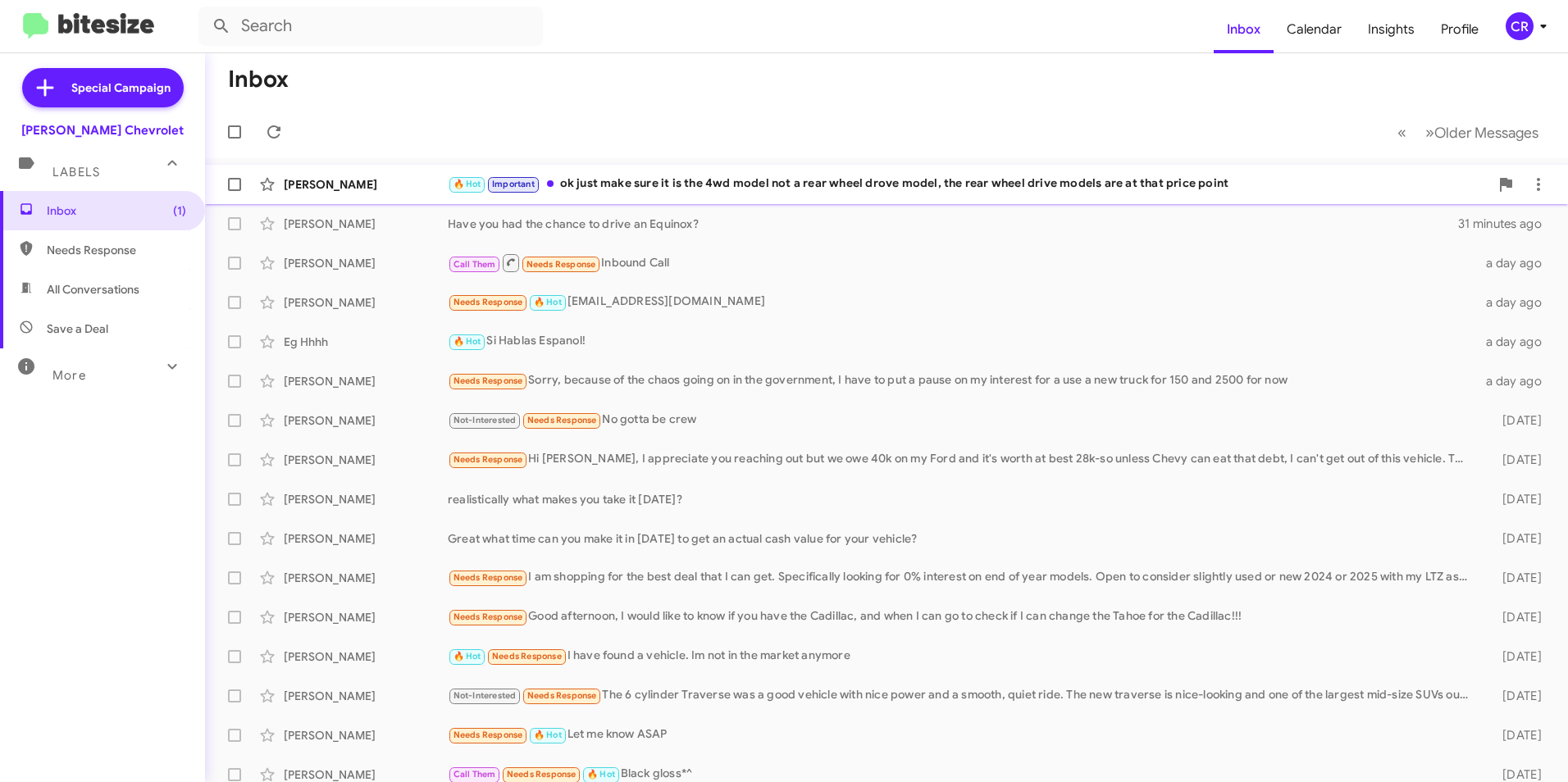
click at [651, 176] on div "🔥 Hot Important ok just make sure it is the 4wd model not a rear wheel drove mo…" at bounding box center [968, 184] width 1041 height 19
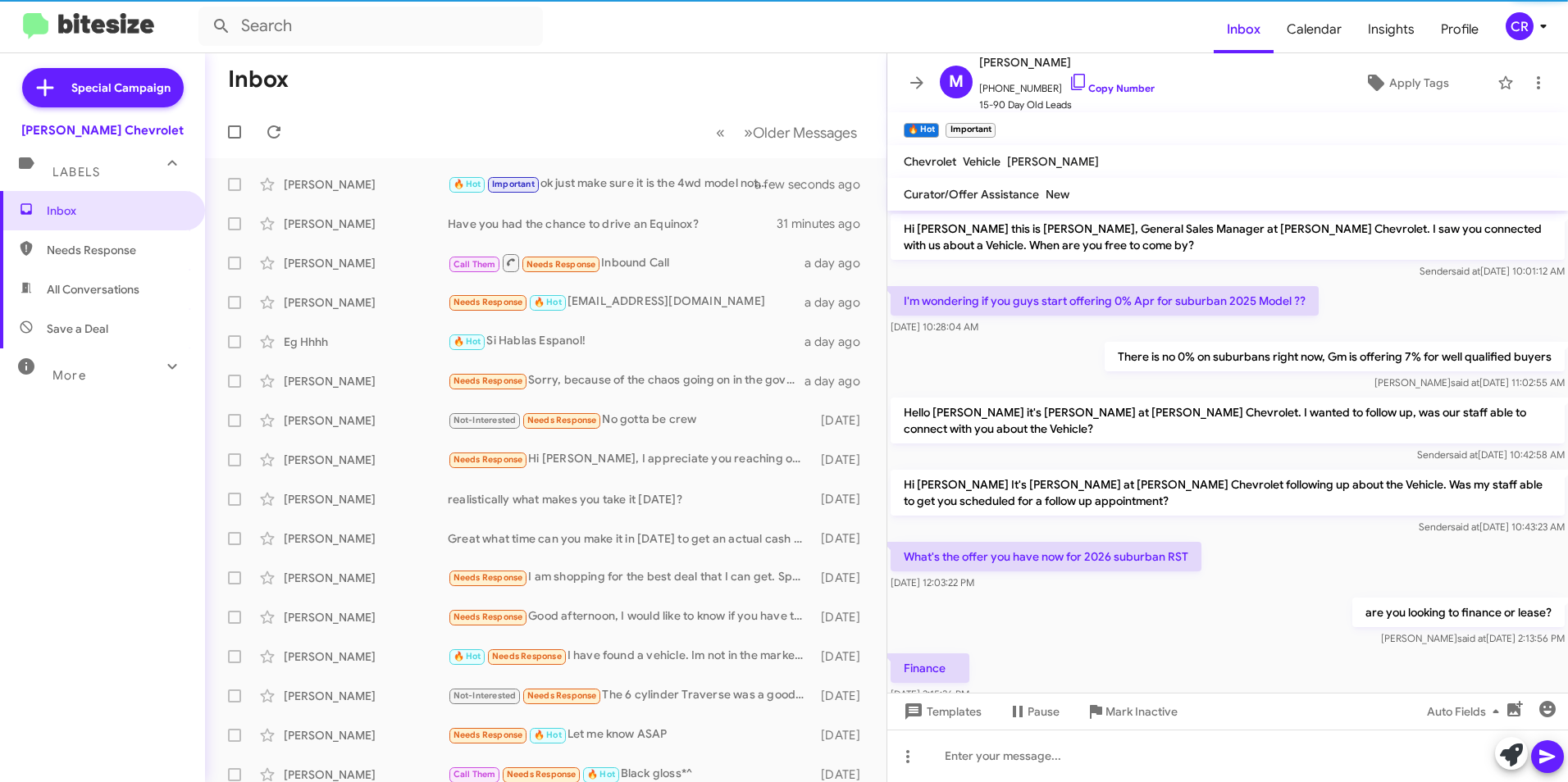
scroll to position [530, 0]
